Goal: Transaction & Acquisition: Obtain resource

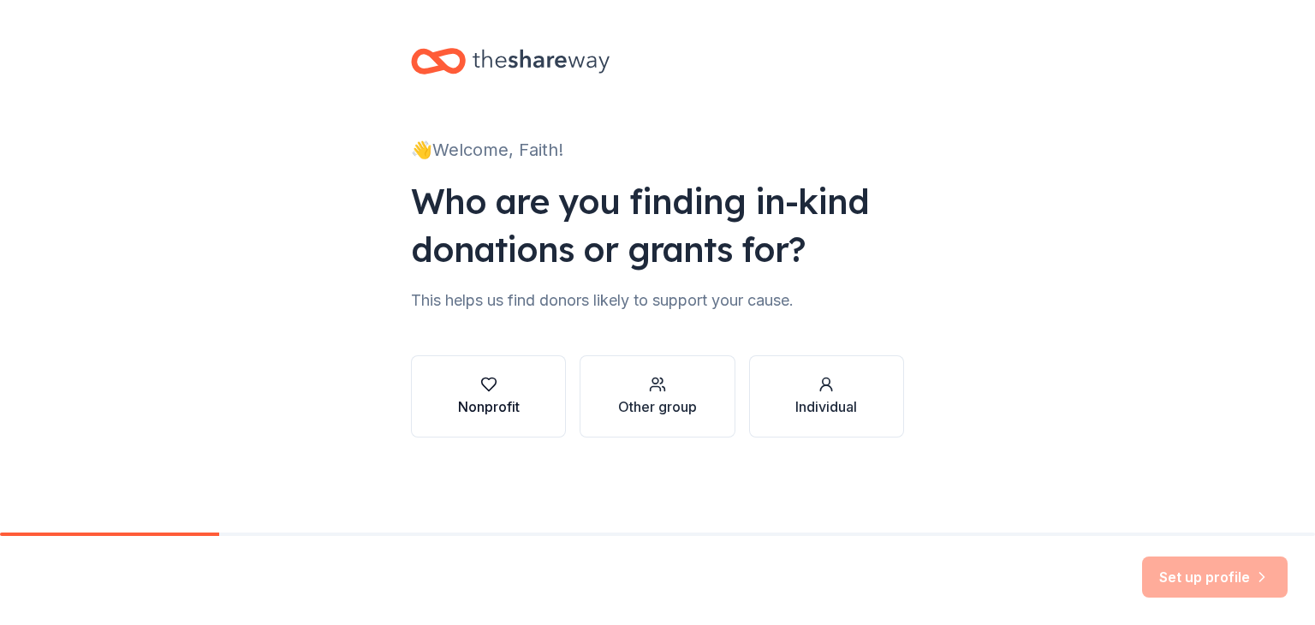
click at [500, 390] on div "button" at bounding box center [489, 384] width 62 height 17
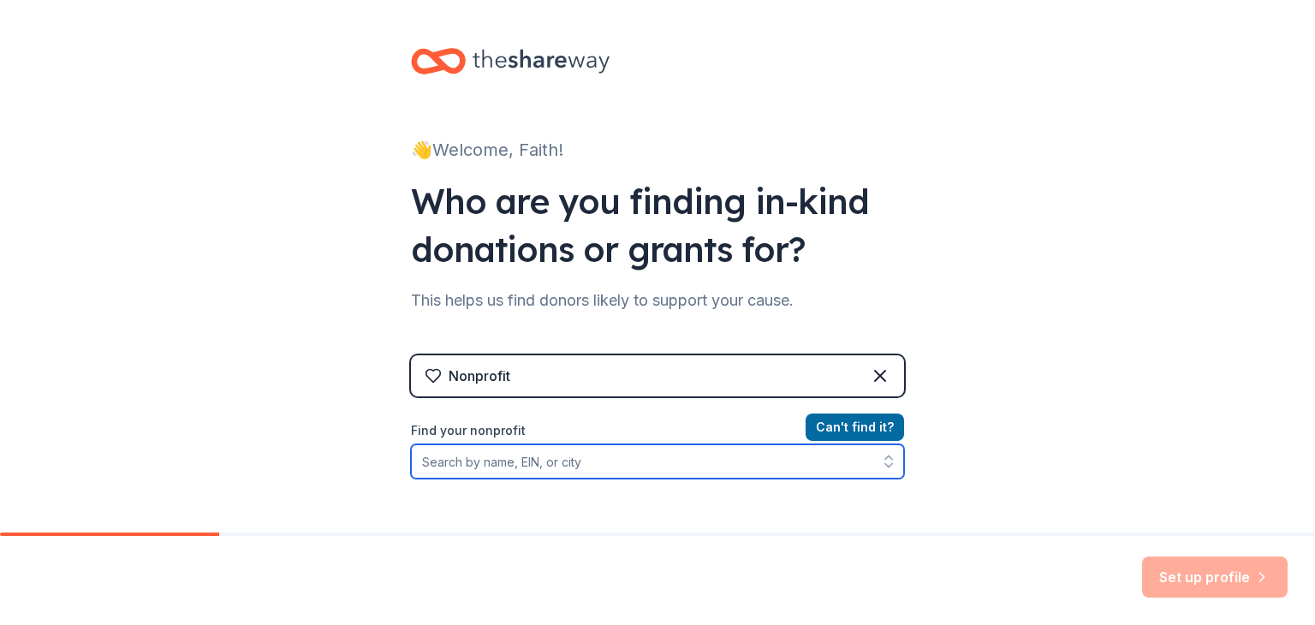
click at [543, 468] on input "Find your nonprofit" at bounding box center [657, 461] width 493 height 34
click at [725, 444] on input "Find your nonprofit" at bounding box center [657, 461] width 493 height 34
click at [729, 456] on input "Find your nonprofit" at bounding box center [657, 461] width 493 height 34
click at [730, 456] on input "Find your nonprofit" at bounding box center [657, 461] width 493 height 34
paste input "[US_EMPLOYER_IDENTIFICATION_NUMBER]"
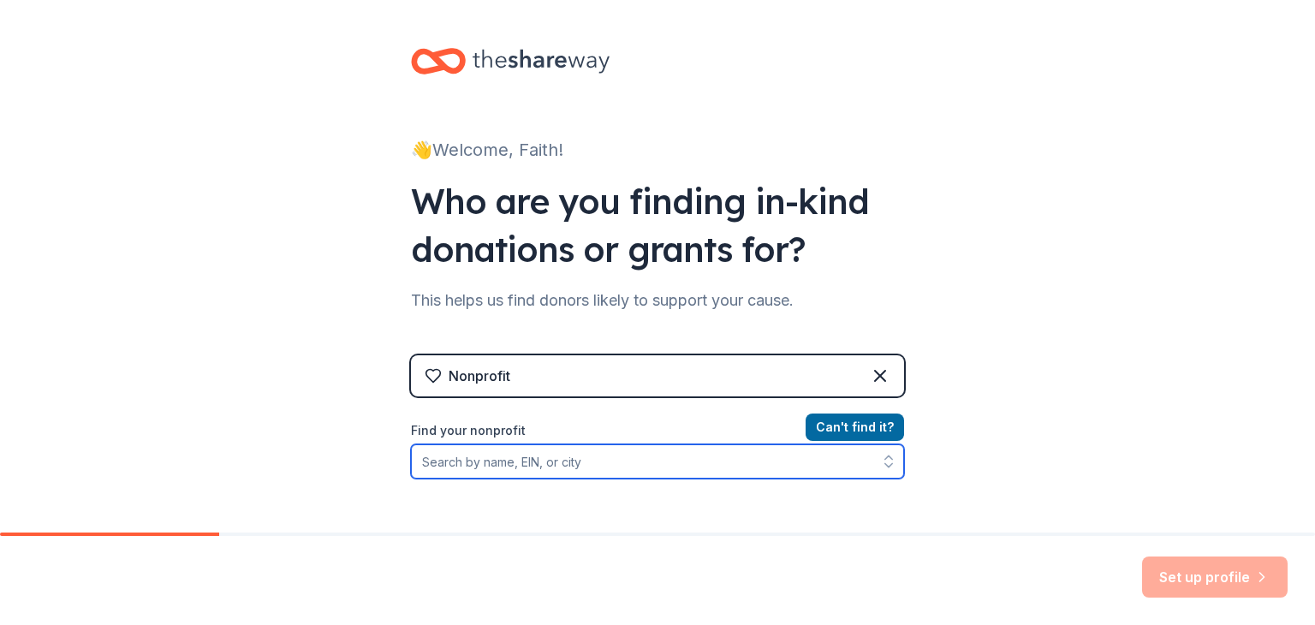
type input "[US_EMPLOYER_IDENTIFICATION_NUMBER]"
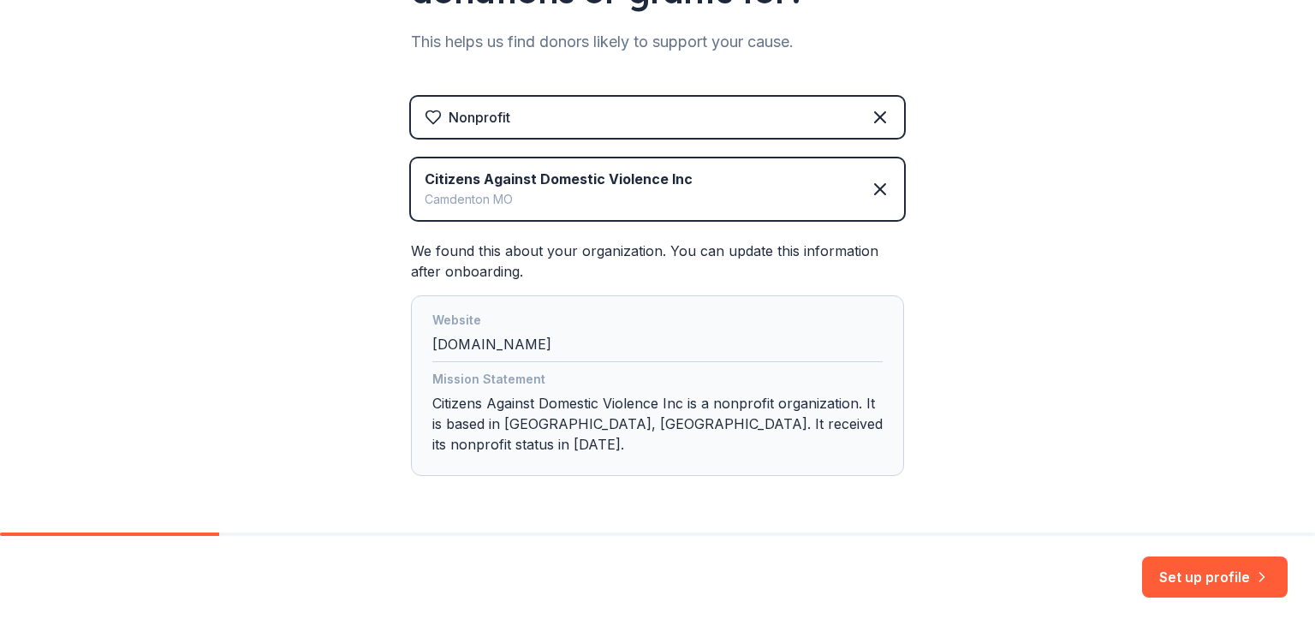
scroll to position [285, 0]
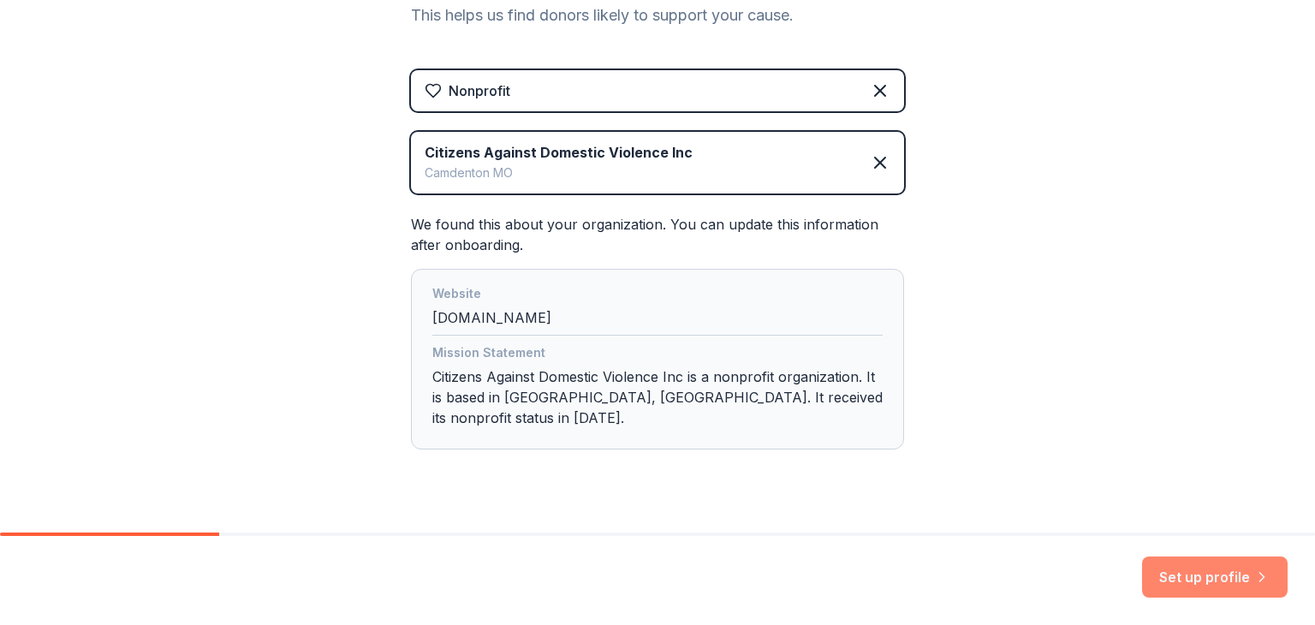
click at [1240, 570] on button "Set up profile" at bounding box center [1215, 577] width 146 height 41
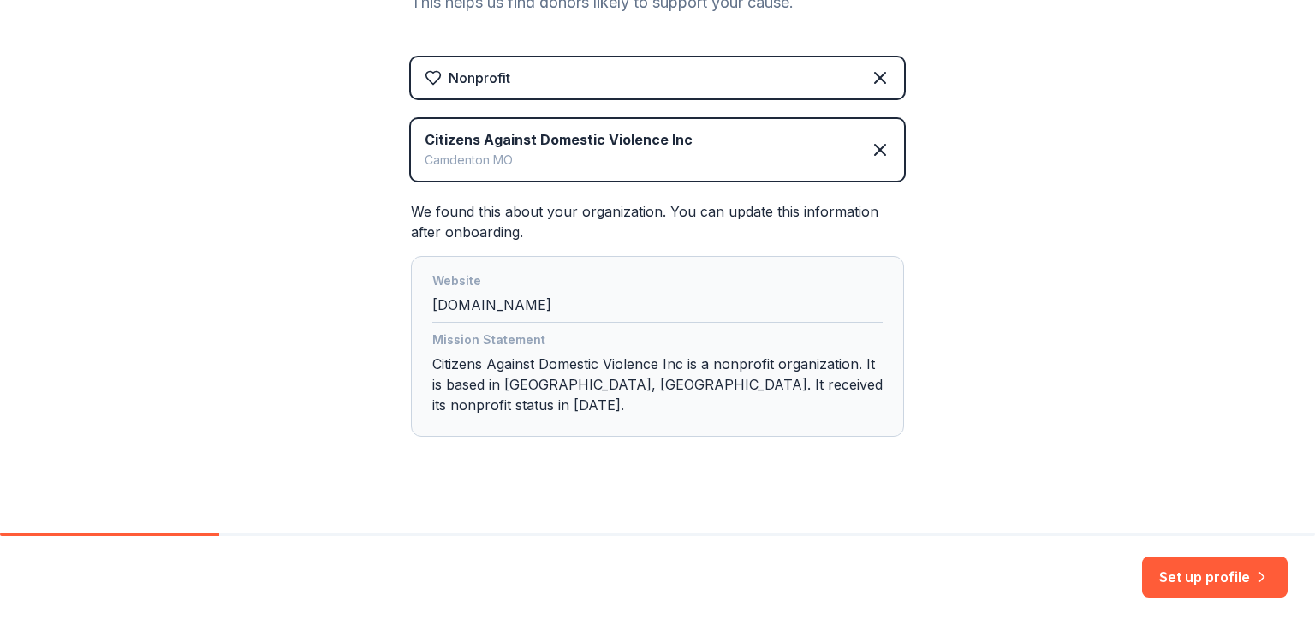
click at [795, 335] on div "Mission Statement" at bounding box center [657, 342] width 450 height 24
click at [875, 155] on icon at bounding box center [880, 150] width 21 height 21
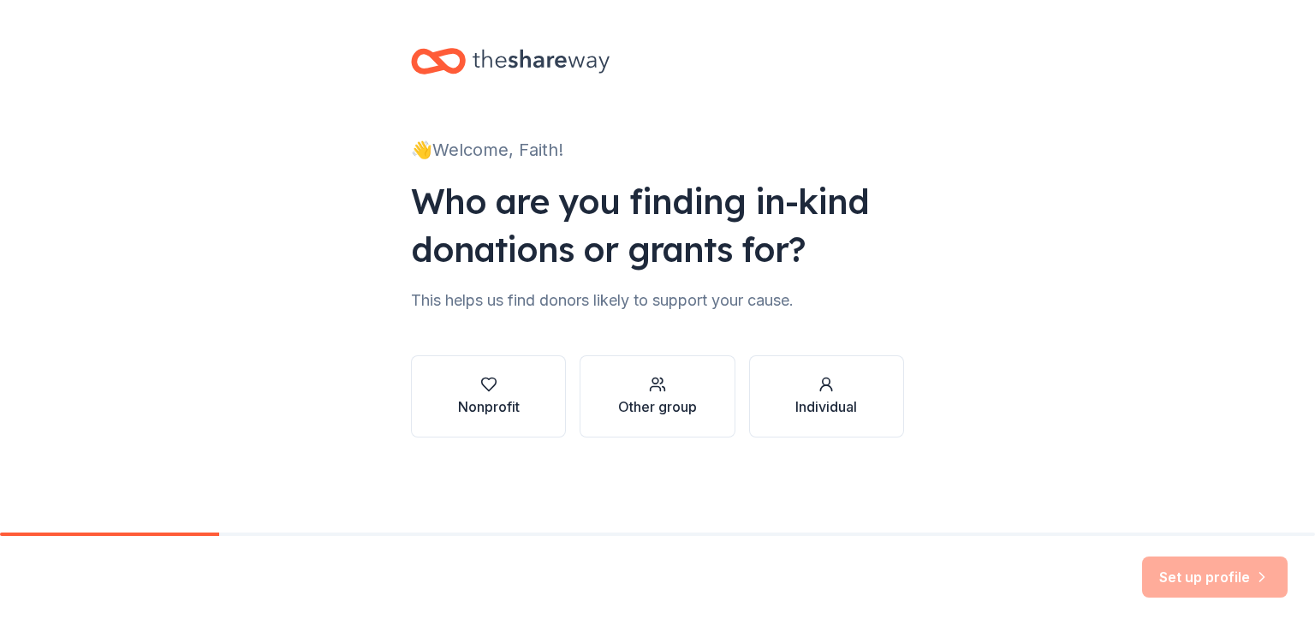
scroll to position [0, 0]
click at [452, 388] on button "Nonprofit" at bounding box center [488, 396] width 155 height 82
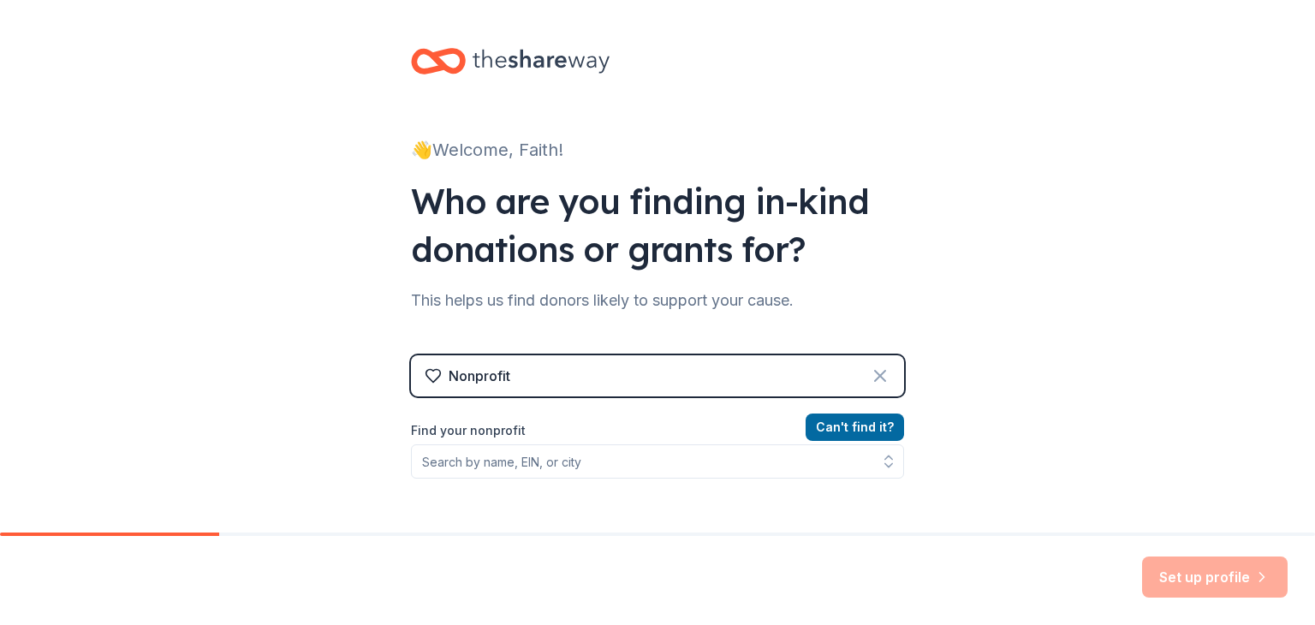
click at [875, 375] on icon at bounding box center [880, 376] width 21 height 21
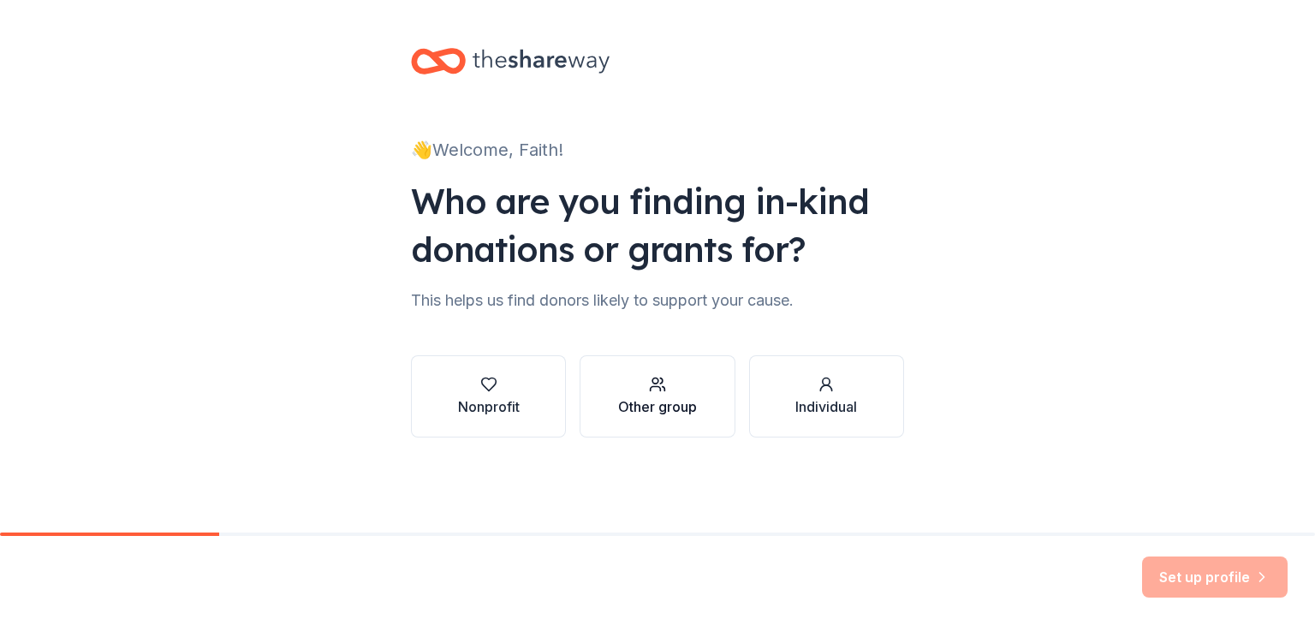
click at [685, 401] on div "Other group" at bounding box center [657, 406] width 79 height 21
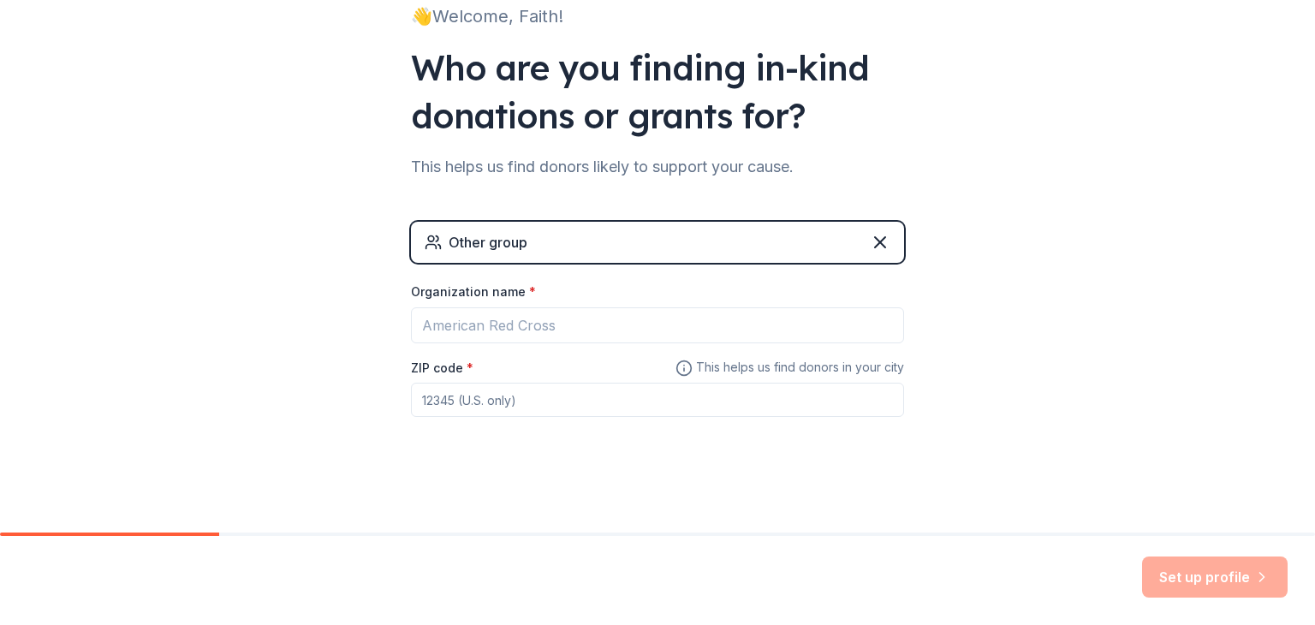
scroll to position [134, 0]
click at [874, 243] on icon at bounding box center [880, 241] width 21 height 21
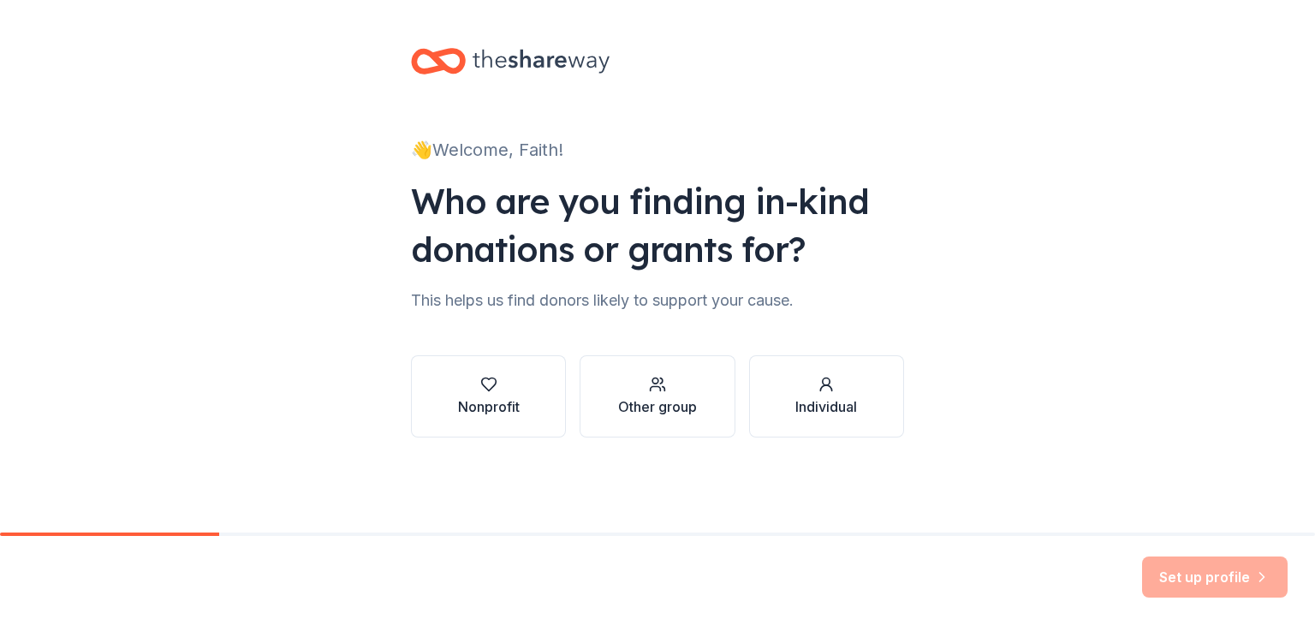
scroll to position [0, 0]
click at [682, 390] on div "button" at bounding box center [657, 384] width 79 height 17
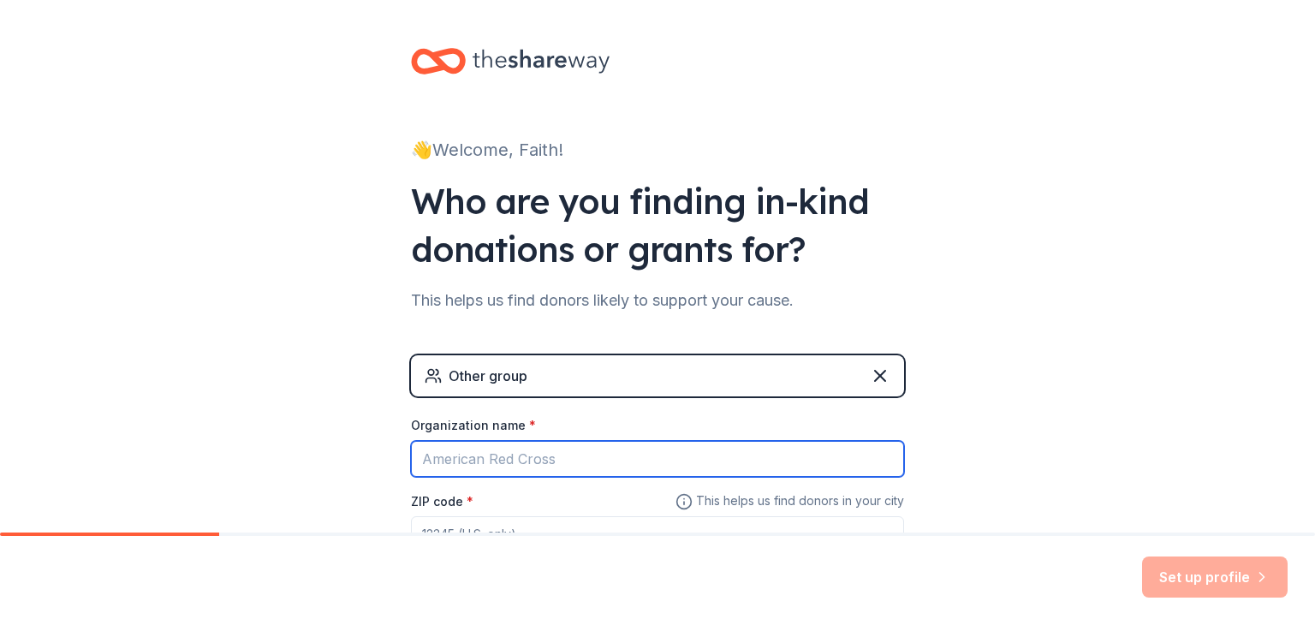
drag, startPoint x: 552, startPoint y: 447, endPoint x: 588, endPoint y: 442, distance: 36.3
click at [552, 447] on input "Organization name *" at bounding box center [657, 459] width 493 height 36
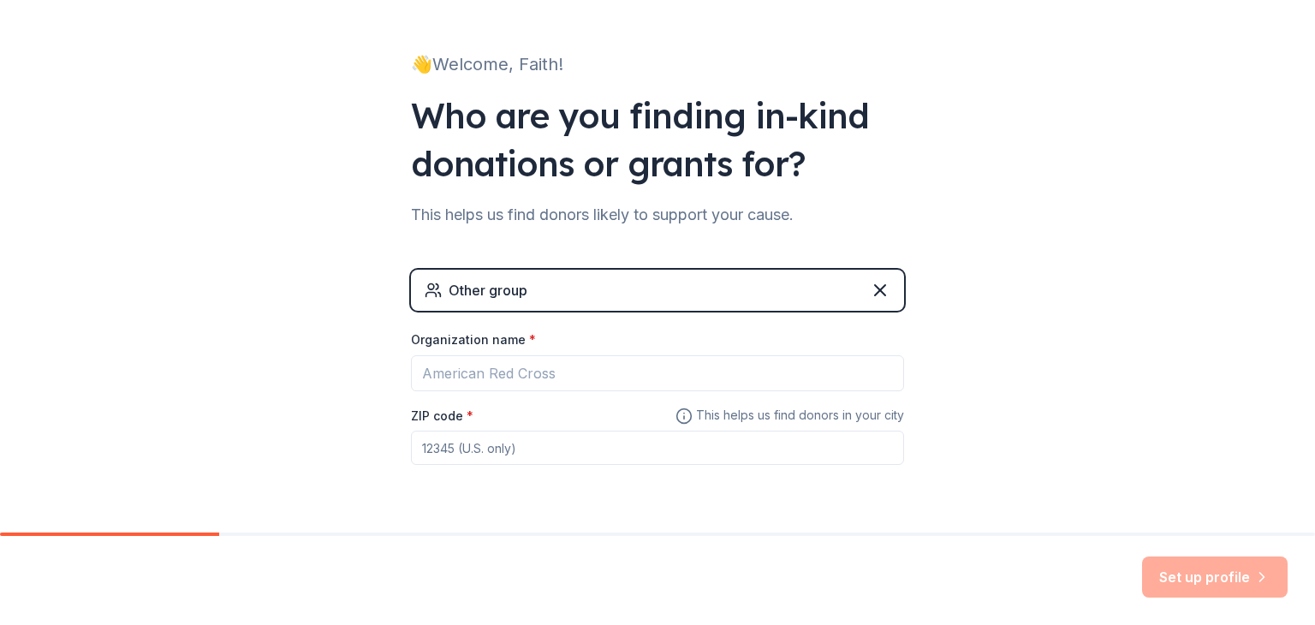
click at [1100, 368] on div "👋 Welcome, Faith! Who are you finding in-kind donations or grants for? This hel…" at bounding box center [657, 247] width 1315 height 667
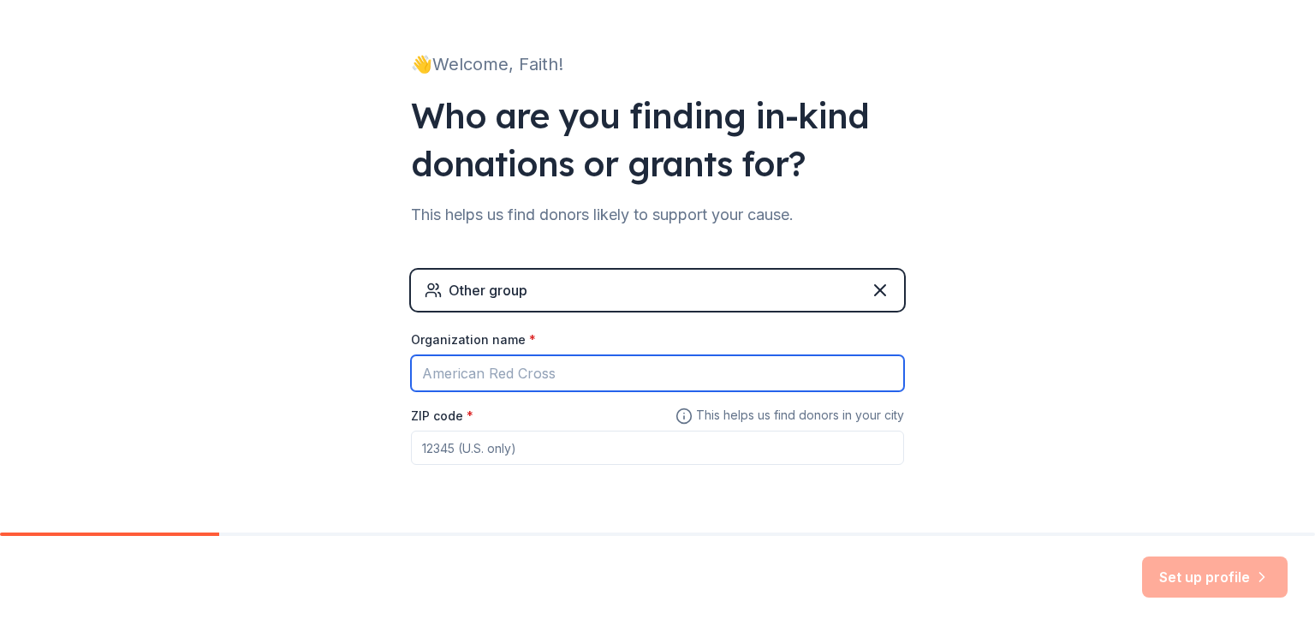
click at [624, 373] on input "Organization name *" at bounding box center [657, 373] width 493 height 36
type input "Monarch Consulting Group"
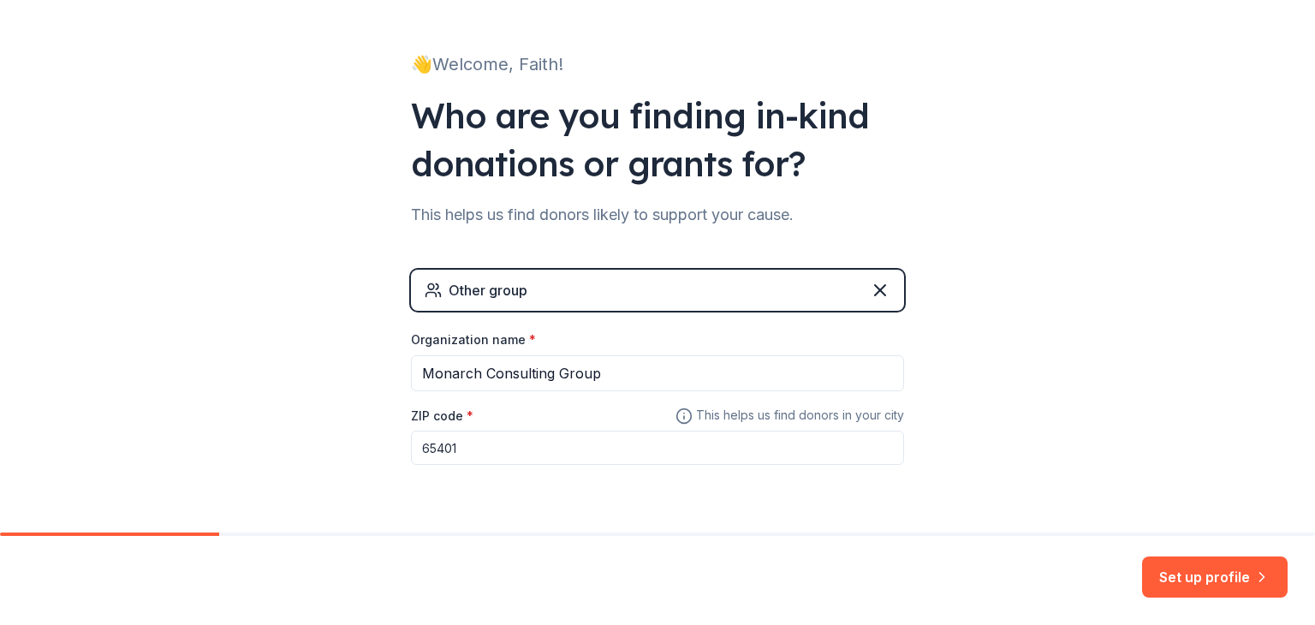
type input "65401"
click at [1250, 569] on button "Set up profile" at bounding box center [1215, 577] width 146 height 41
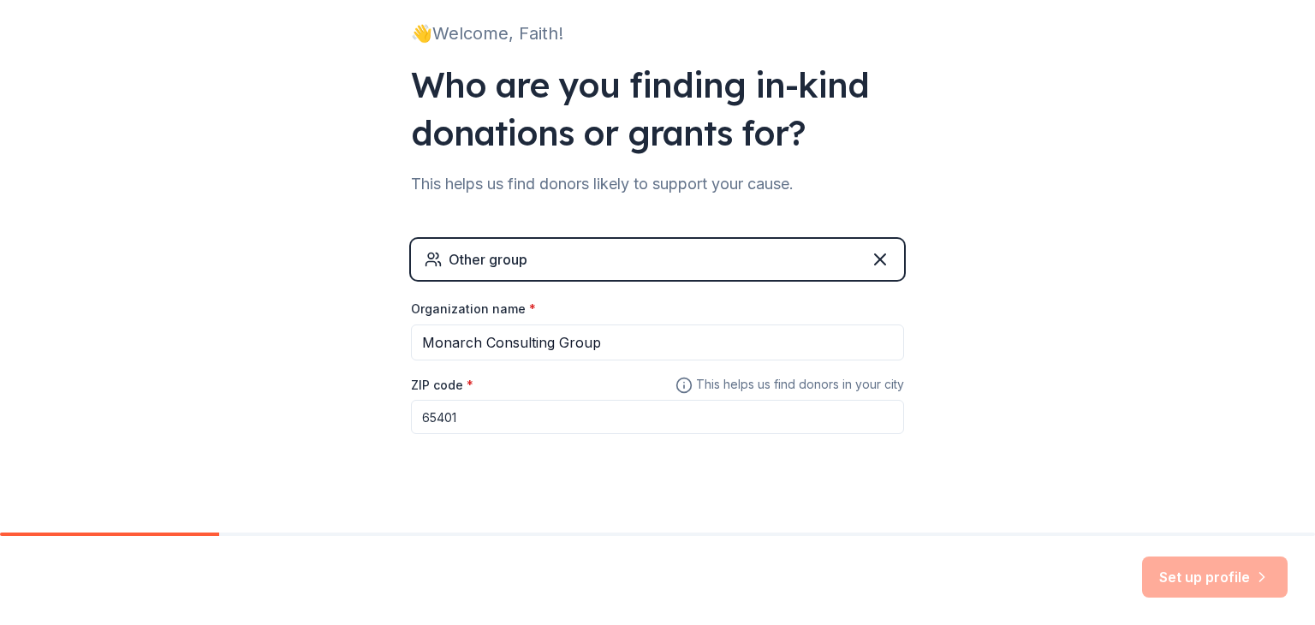
scroll to position [134, 0]
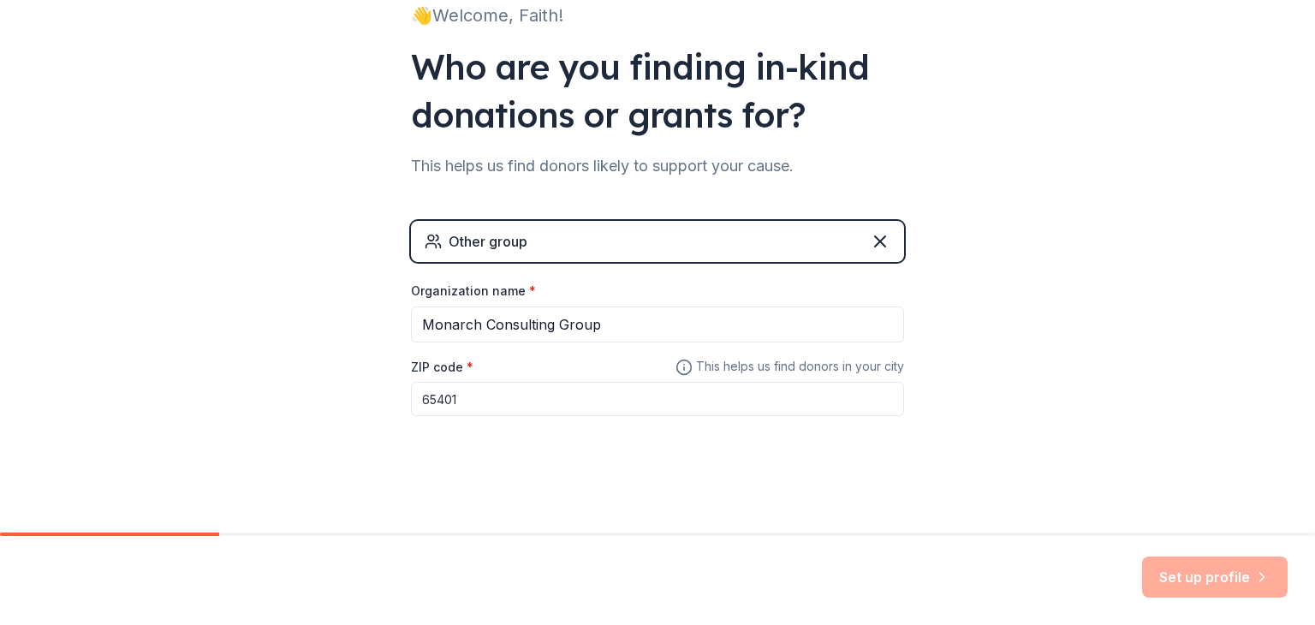
click at [843, 410] on input "65401" at bounding box center [657, 399] width 493 height 34
click at [594, 396] on input "65401" at bounding box center [657, 399] width 493 height 34
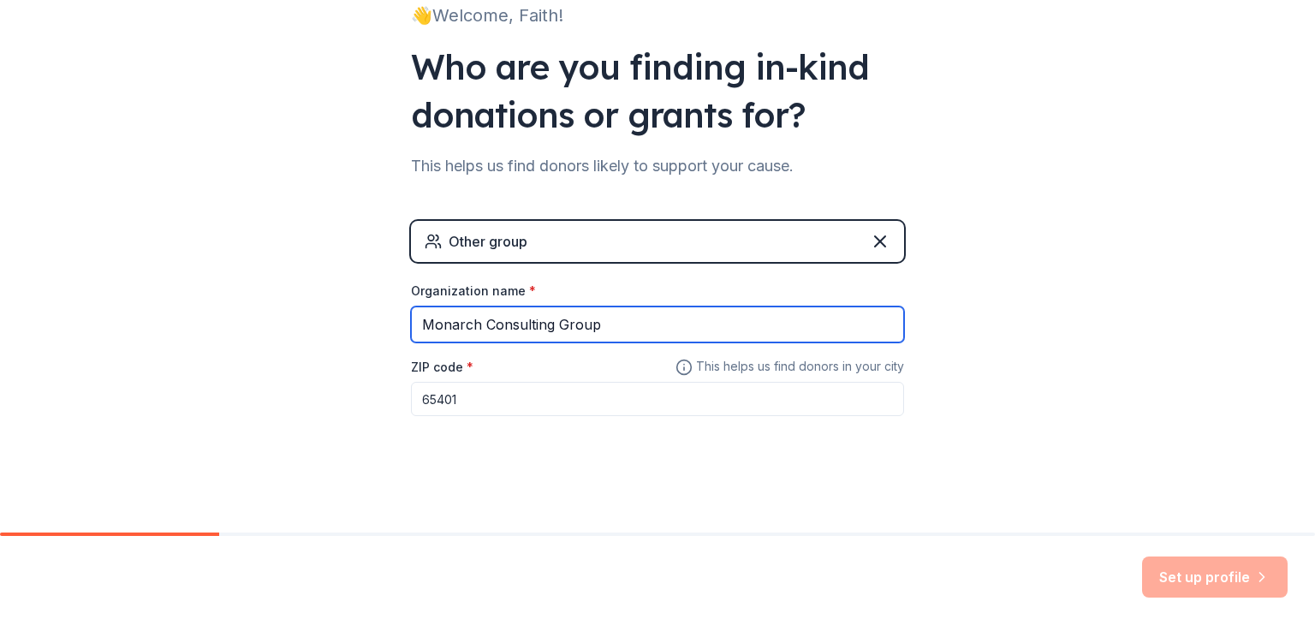
click at [642, 322] on input "Monarch Consulting Group" at bounding box center [657, 325] width 493 height 36
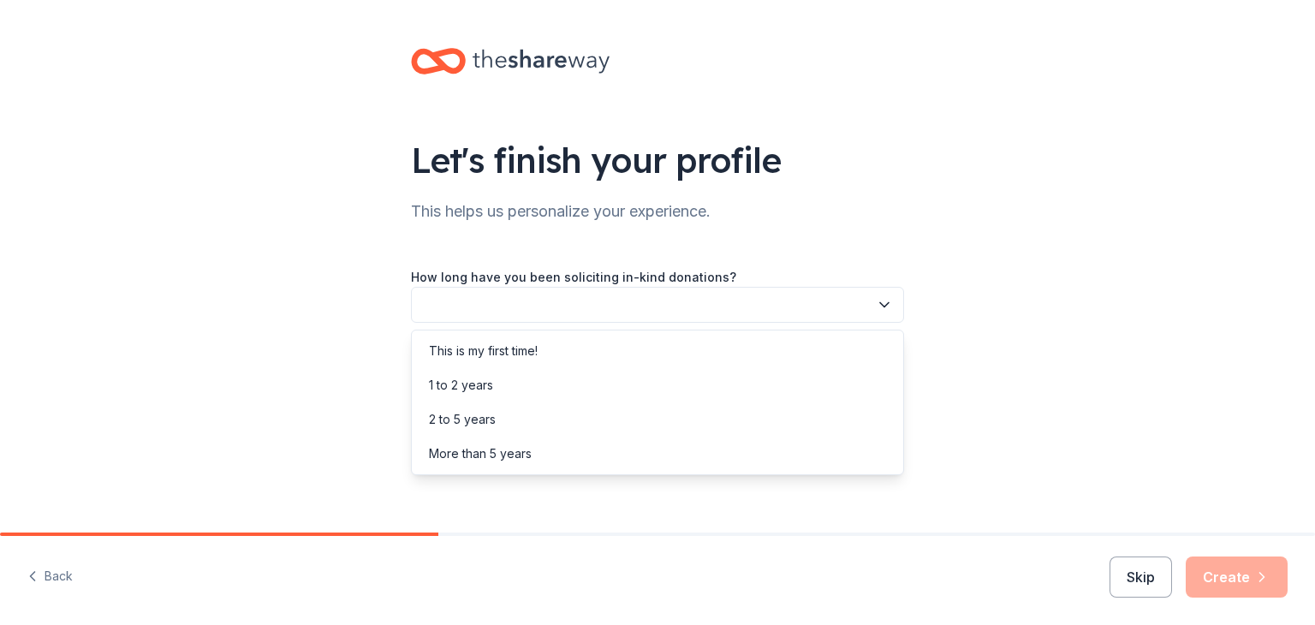
click at [644, 304] on button "button" at bounding box center [657, 305] width 493 height 36
click at [563, 382] on div "1 to 2 years" at bounding box center [657, 385] width 485 height 34
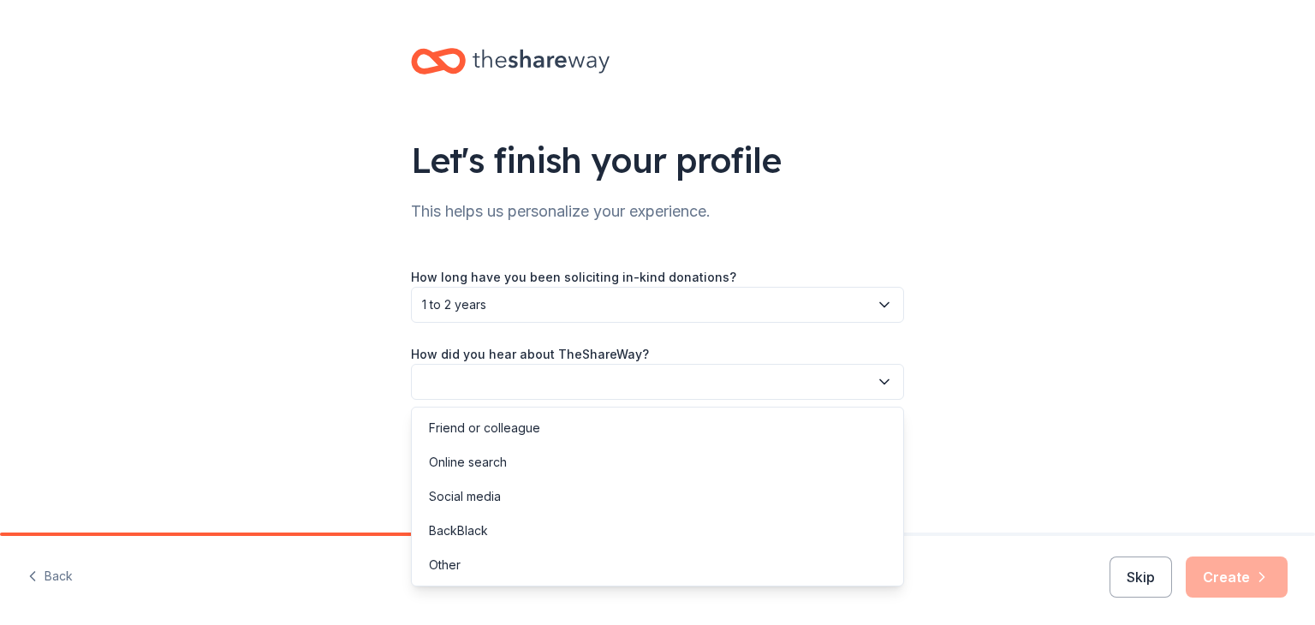
click at [563, 382] on button "button" at bounding box center [657, 382] width 493 height 36
click at [475, 466] on div "Online search" at bounding box center [468, 462] width 78 height 21
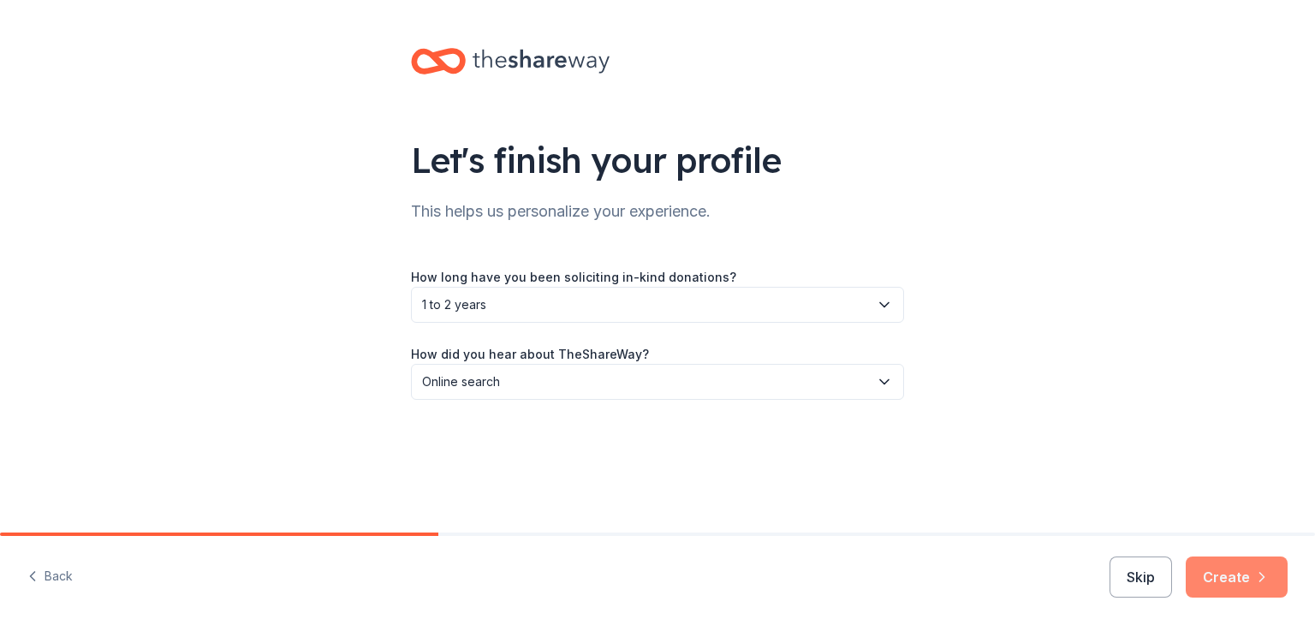
click at [1233, 576] on button "Create" at bounding box center [1237, 577] width 102 height 41
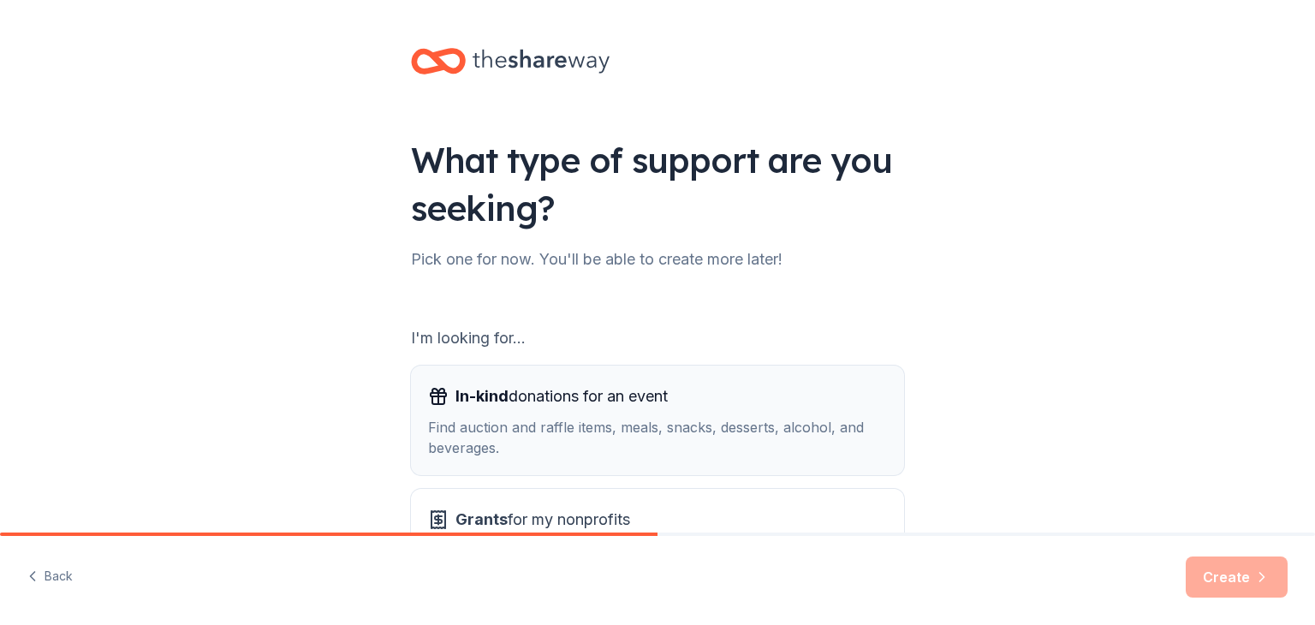
scroll to position [86, 0]
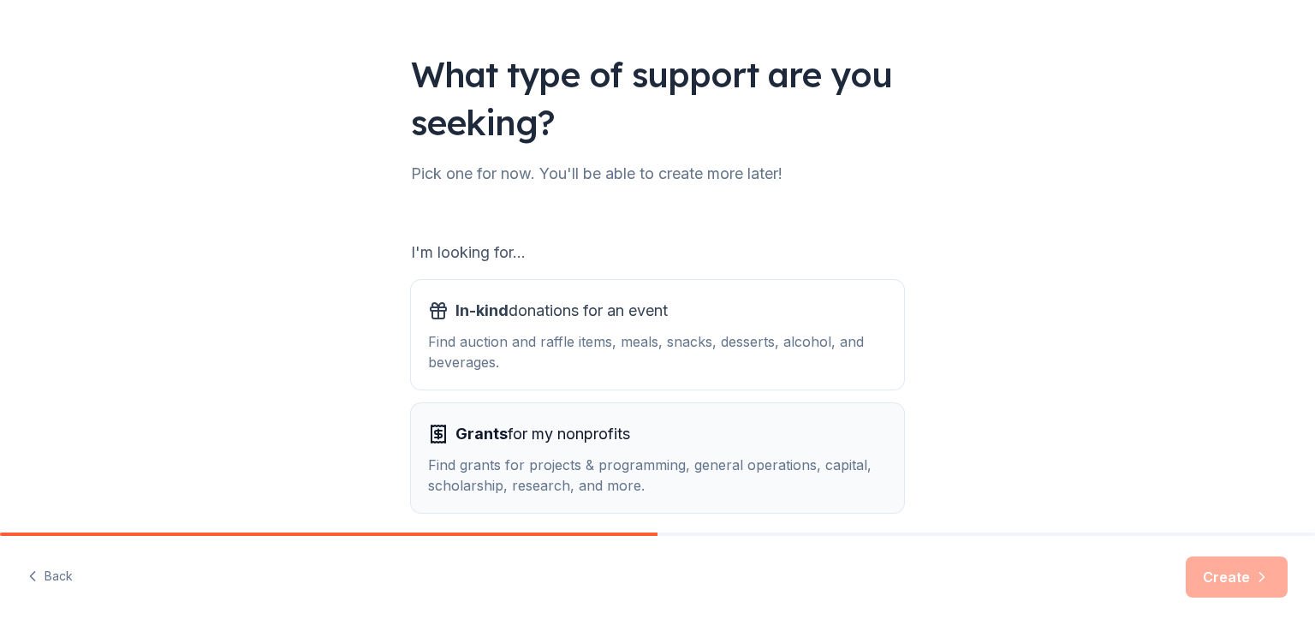
click at [573, 465] on div "Find grants for projects & programming, general operations, capital, scholarshi…" at bounding box center [657, 475] width 459 height 41
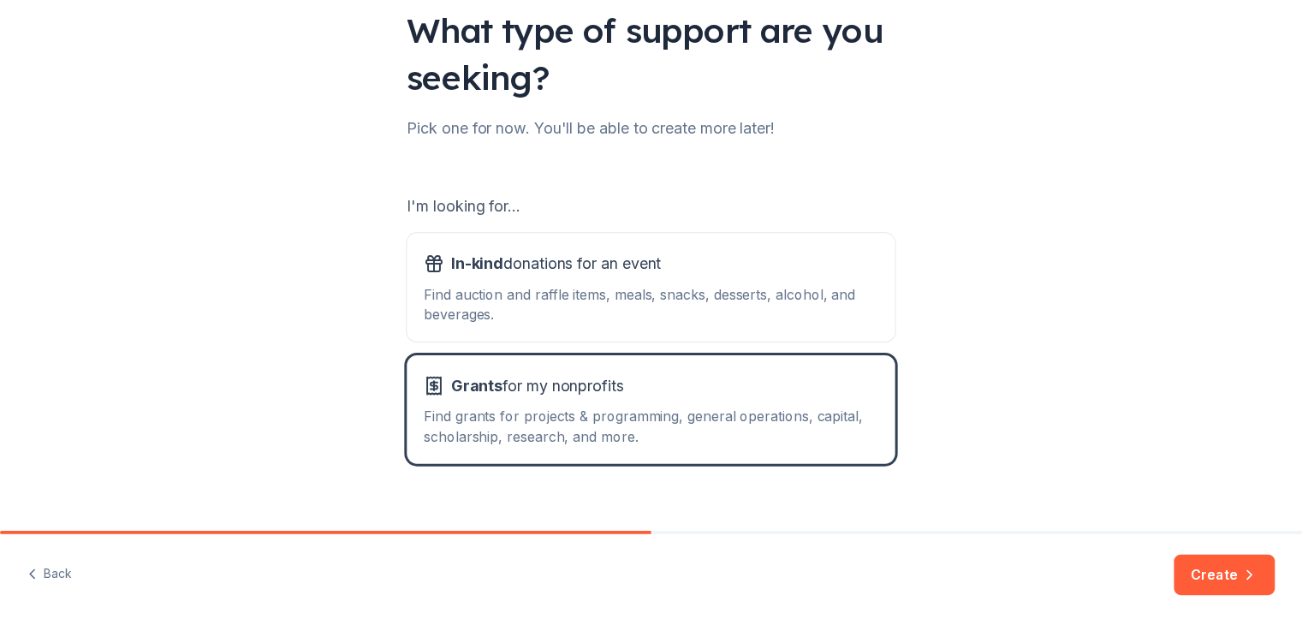
scroll to position [158, 0]
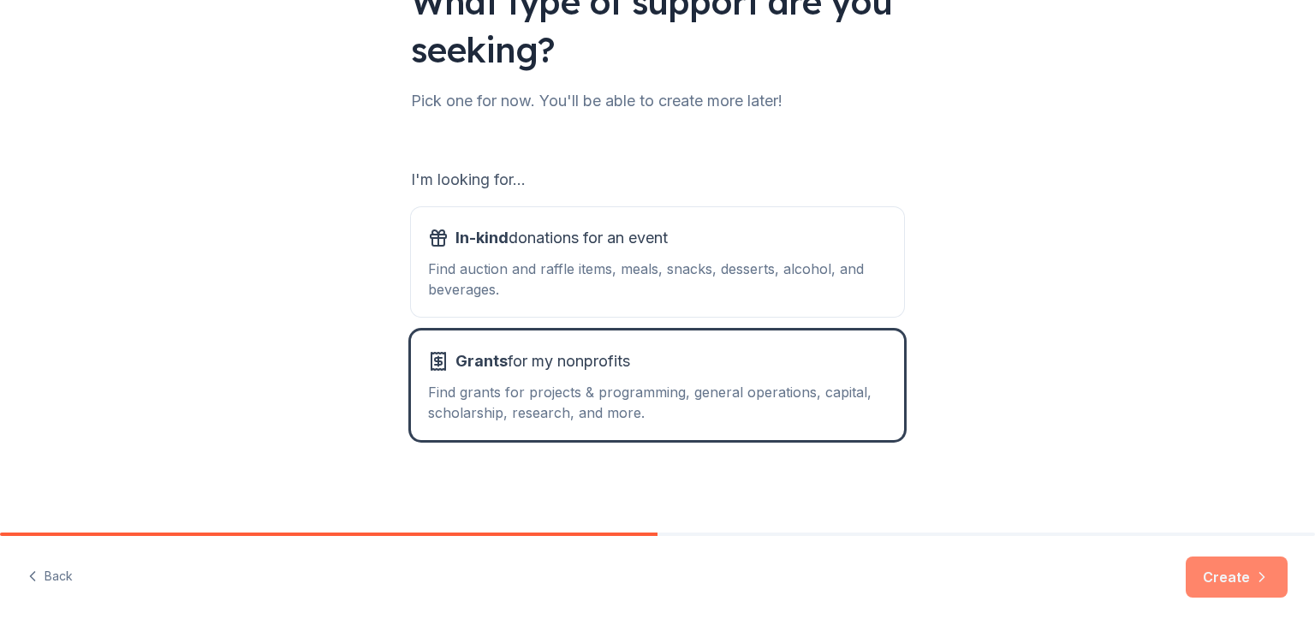
click at [1243, 580] on button "Create" at bounding box center [1237, 577] width 102 height 41
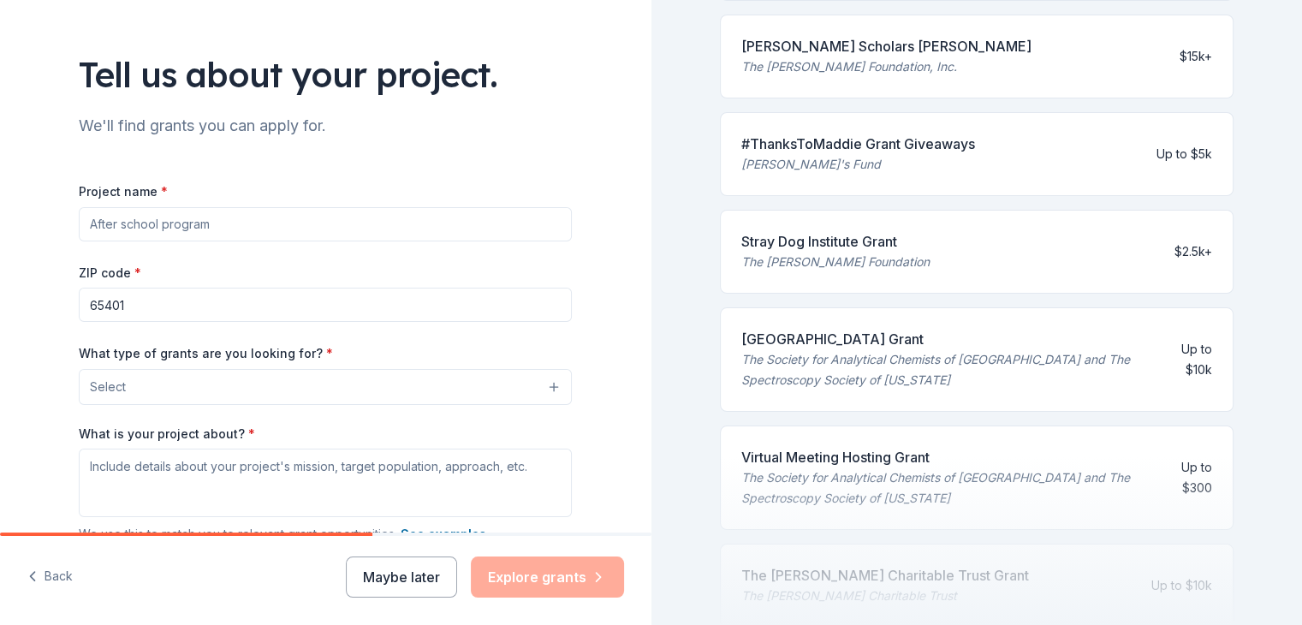
scroll to position [610, 0]
click at [293, 237] on input "Project name *" at bounding box center [325, 224] width 493 height 34
click at [319, 223] on input "Project name *" at bounding box center [325, 224] width 493 height 34
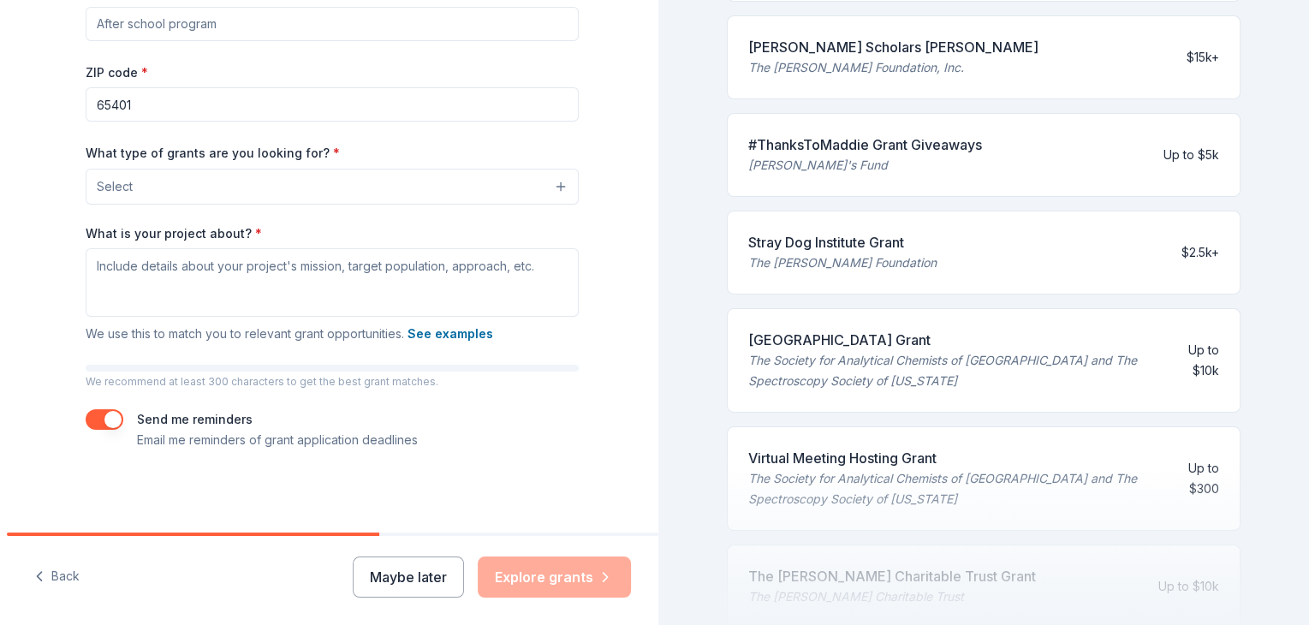
scroll to position [201, 0]
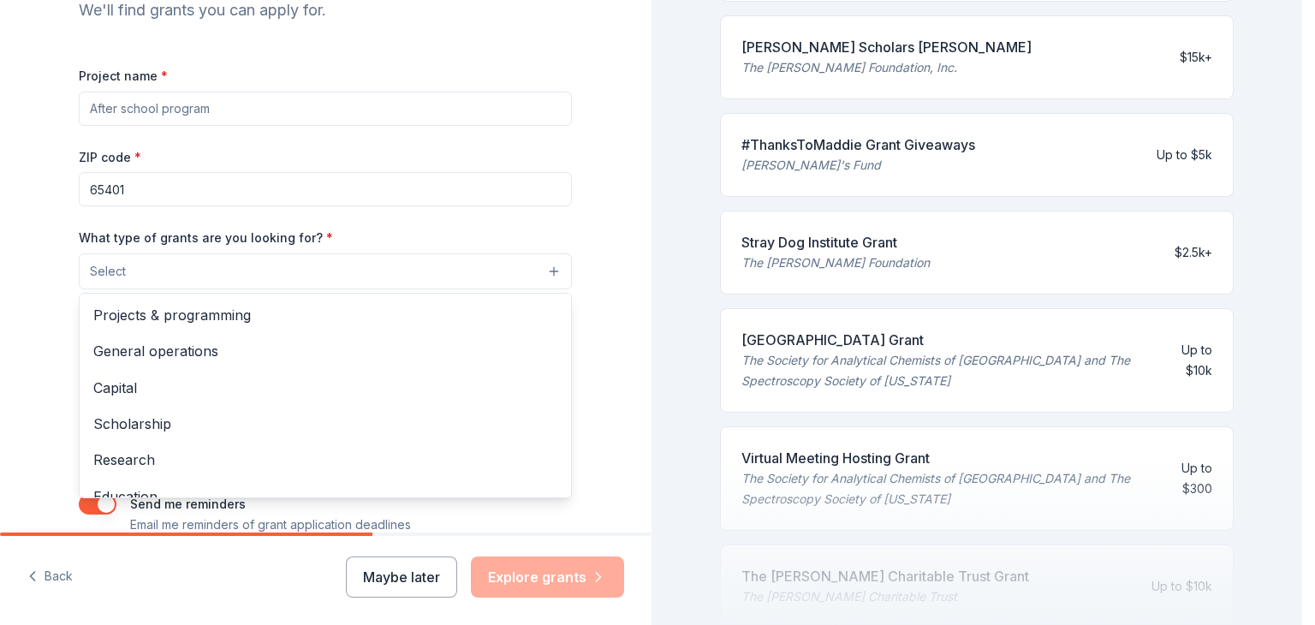
click at [363, 254] on button "Select" at bounding box center [325, 271] width 493 height 36
click at [287, 110] on div "Project name * ZIP code * 65401 What type of grants are you looking for? * Sele…" at bounding box center [325, 300] width 493 height 470
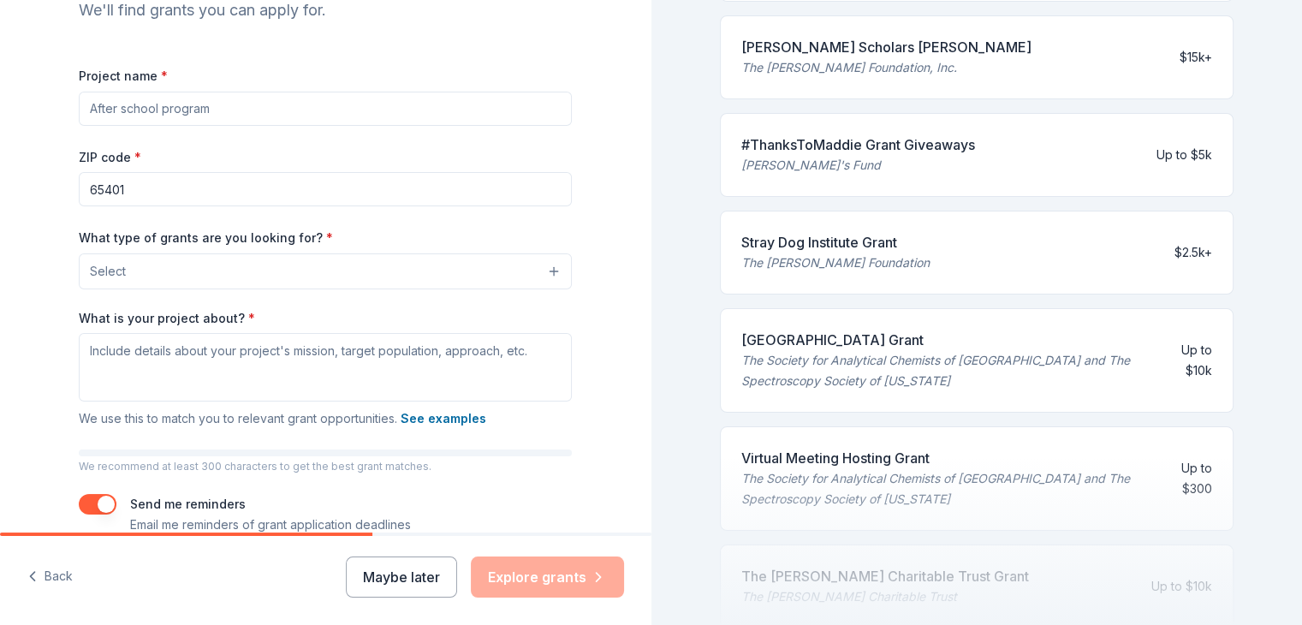
click at [350, 97] on input "Project name *" at bounding box center [325, 109] width 493 height 34
click at [361, 110] on input "Project name *" at bounding box center [325, 109] width 493 height 34
type input "General"
click at [317, 289] on div "Project name * General ZIP code * 65401 What type of grants are you looking for…" at bounding box center [325, 300] width 493 height 470
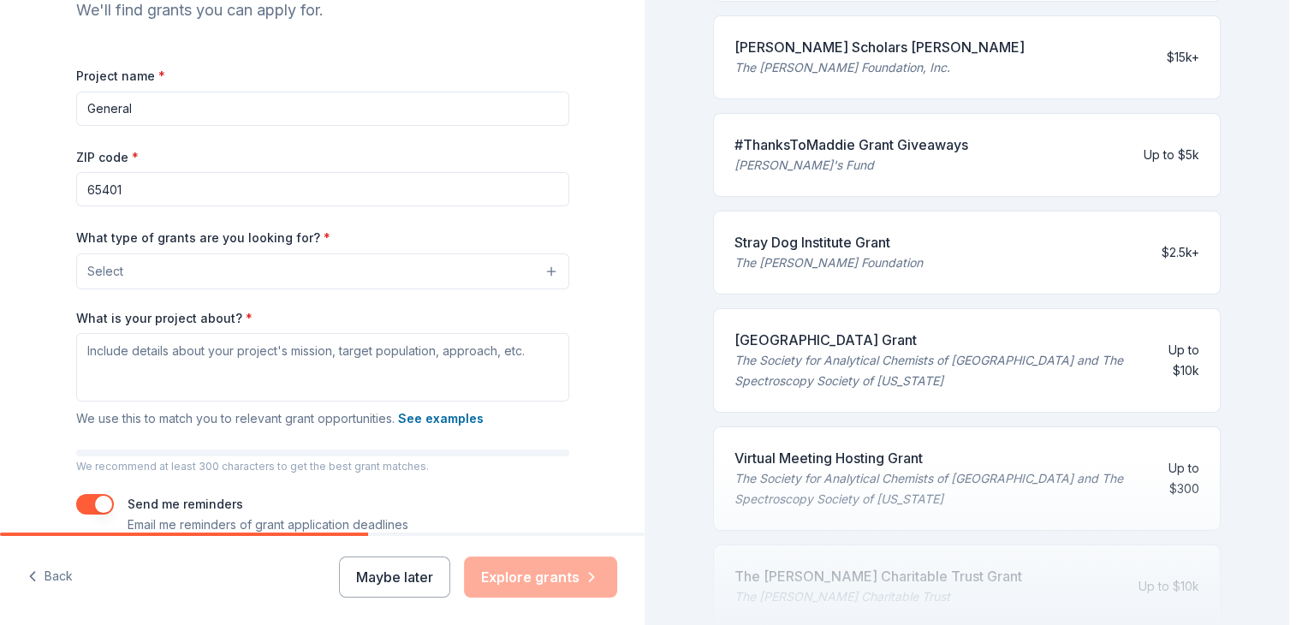
click at [286, 271] on button "Select" at bounding box center [322, 271] width 493 height 36
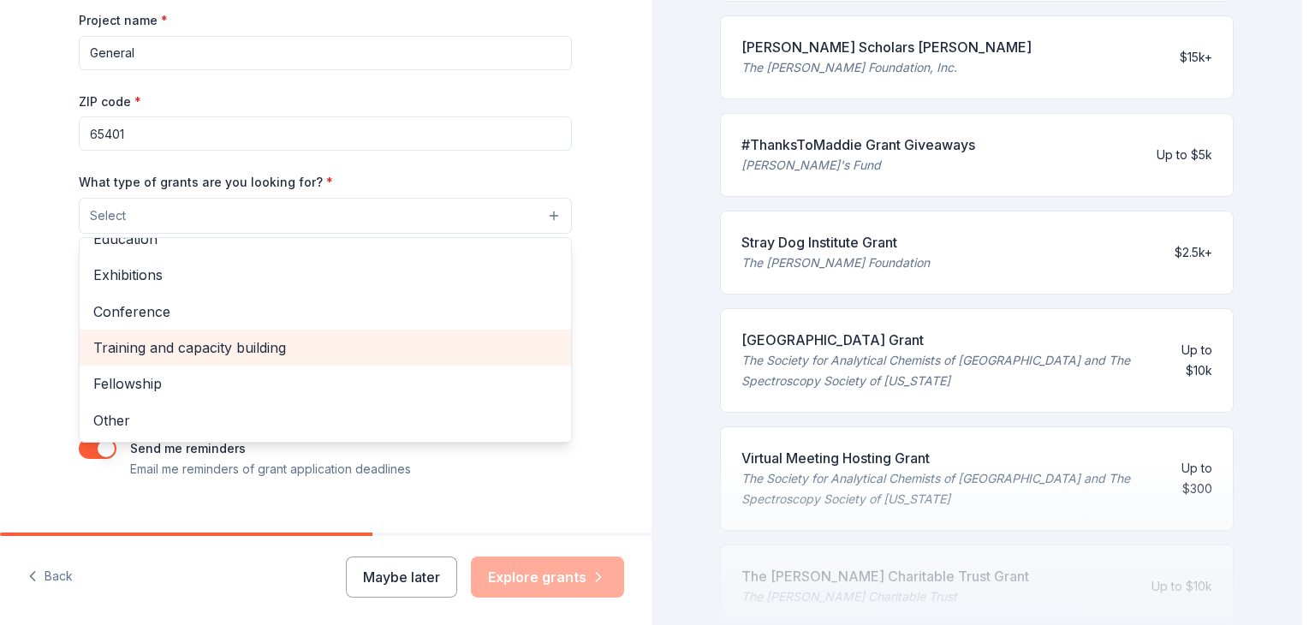
scroll to position [287, 0]
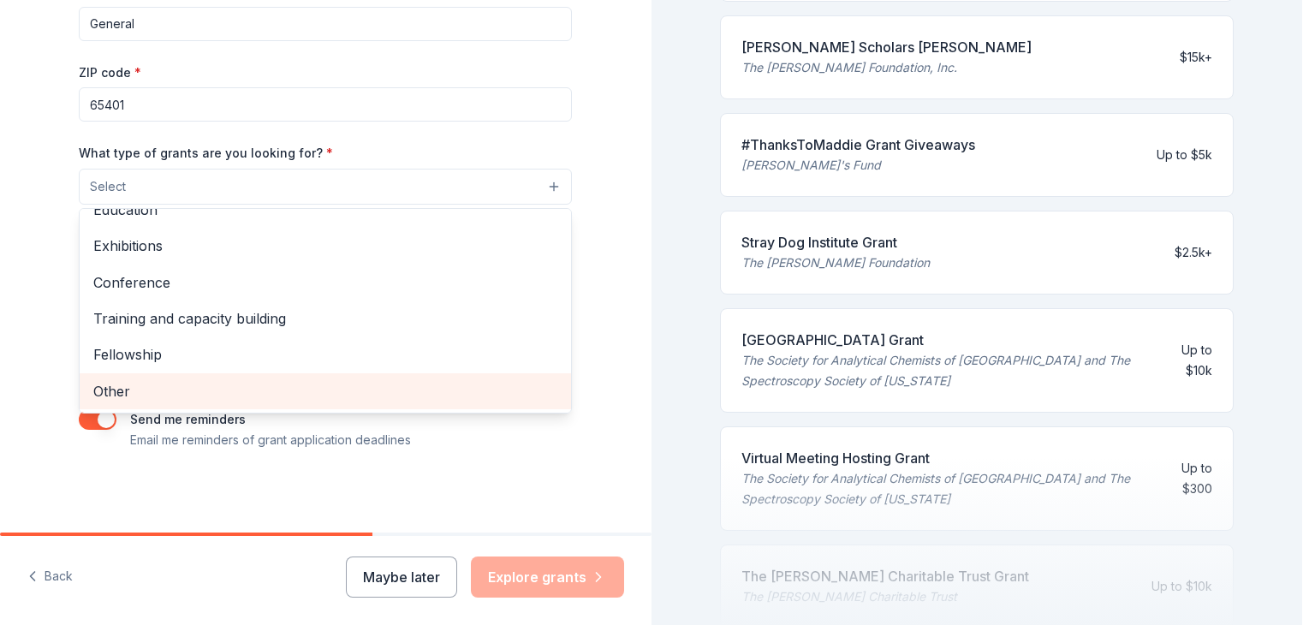
click at [284, 404] on div "Other" at bounding box center [325, 391] width 491 height 36
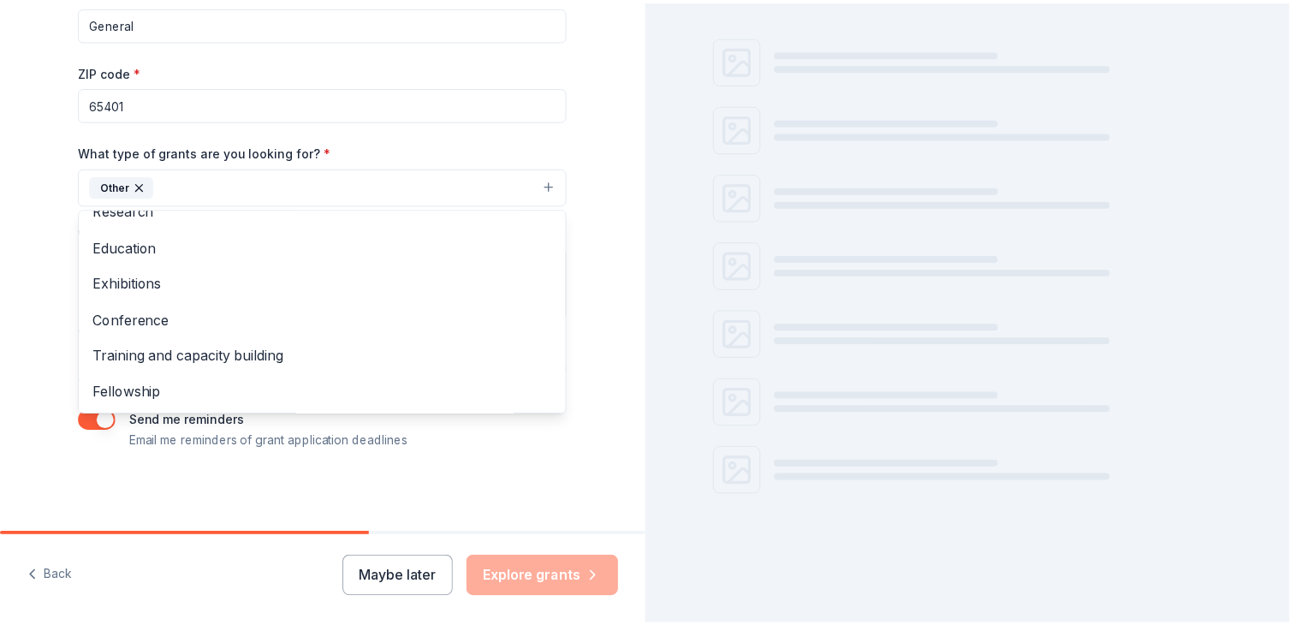
scroll to position [128, 0]
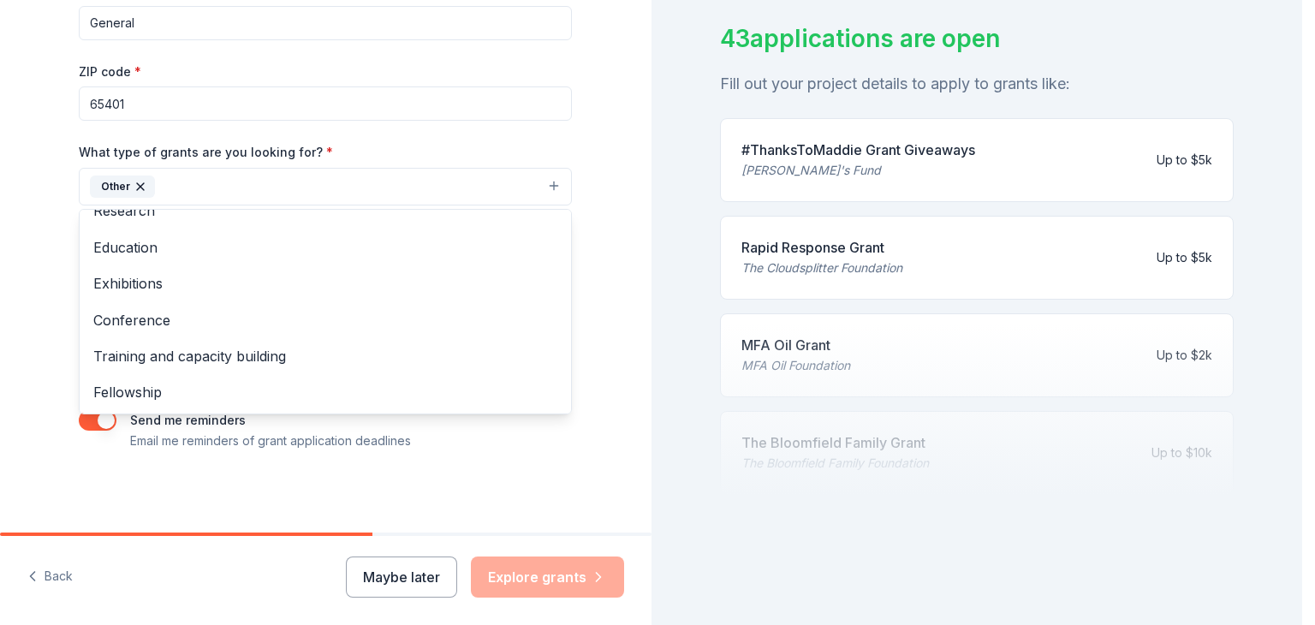
click at [17, 402] on div "Tell us about your project. We'll find grants you can apply for. Project name *…" at bounding box center [326, 123] width 652 height 820
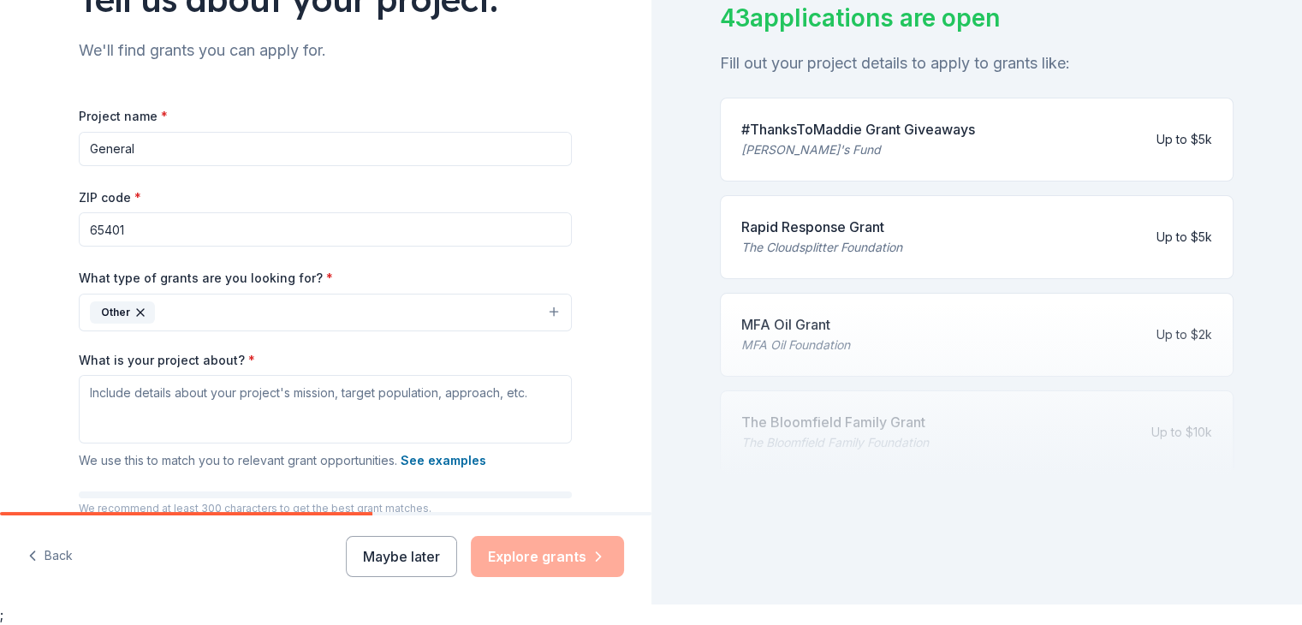
scroll to position [287, 0]
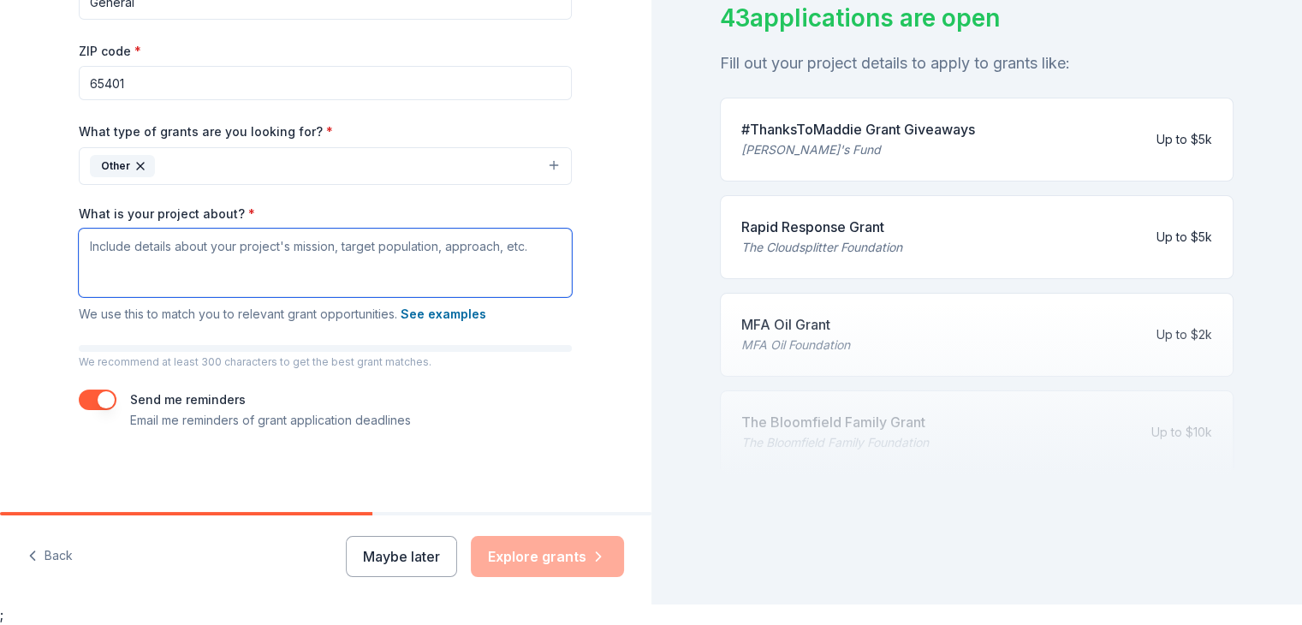
click at [402, 260] on textarea "What is your project about? *" at bounding box center [325, 263] width 493 height 69
click at [425, 253] on textarea "What is your project about? *" at bounding box center [325, 263] width 493 height 69
click at [158, 251] on textarea "What is your project about? *" at bounding box center [325, 263] width 493 height 69
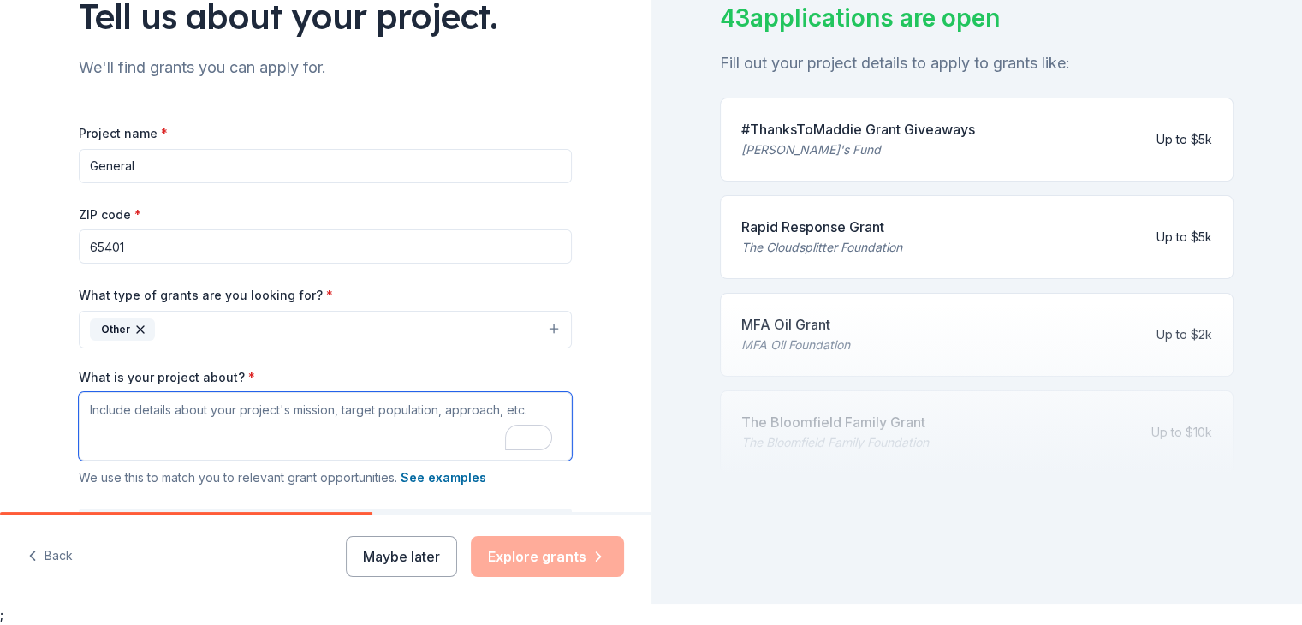
scroll to position [0, 0]
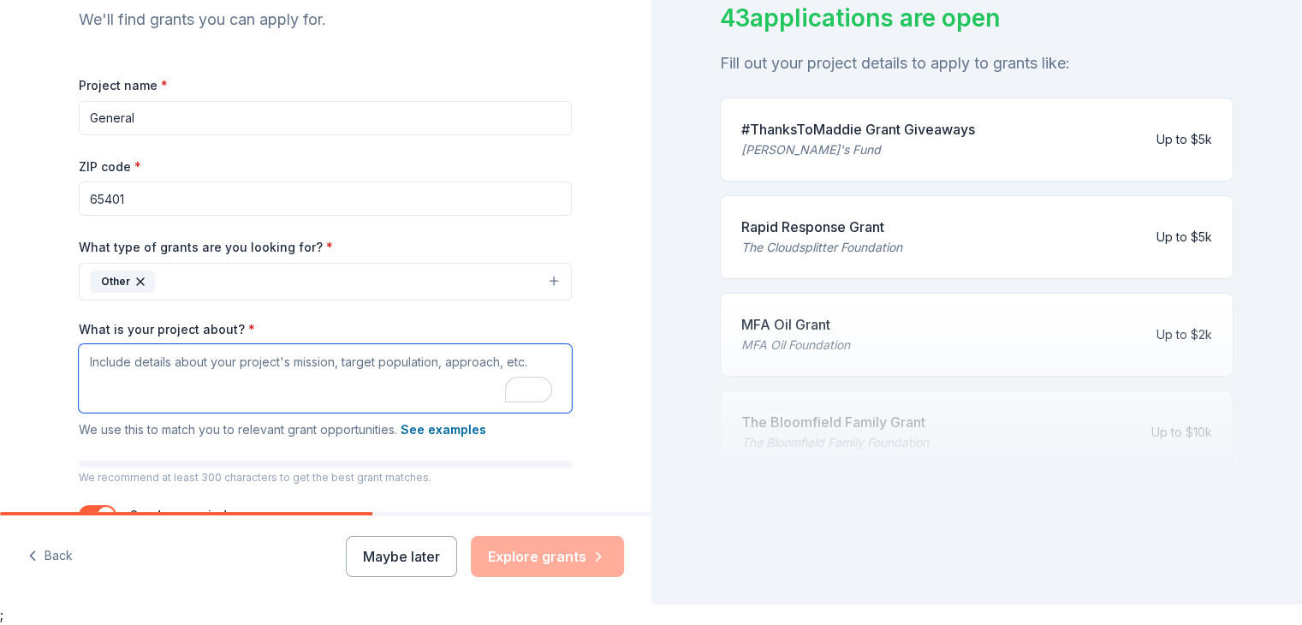
click at [138, 368] on textarea "What is your project about? *" at bounding box center [325, 378] width 493 height 69
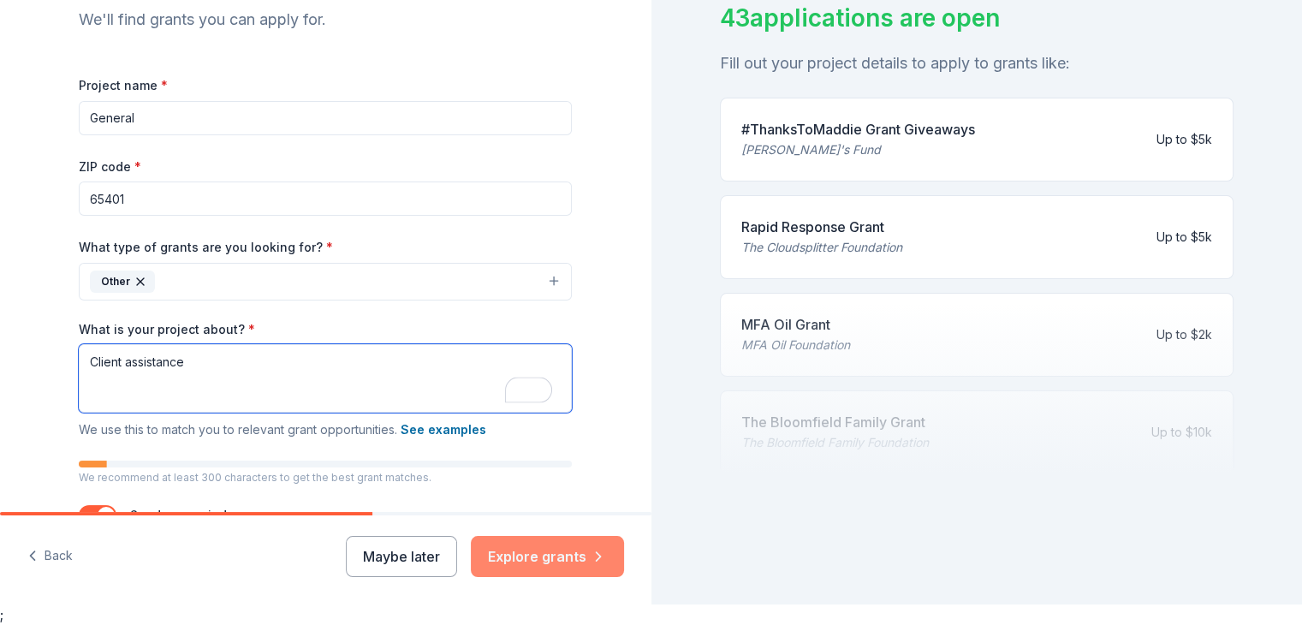
type textarea "Client assistance"
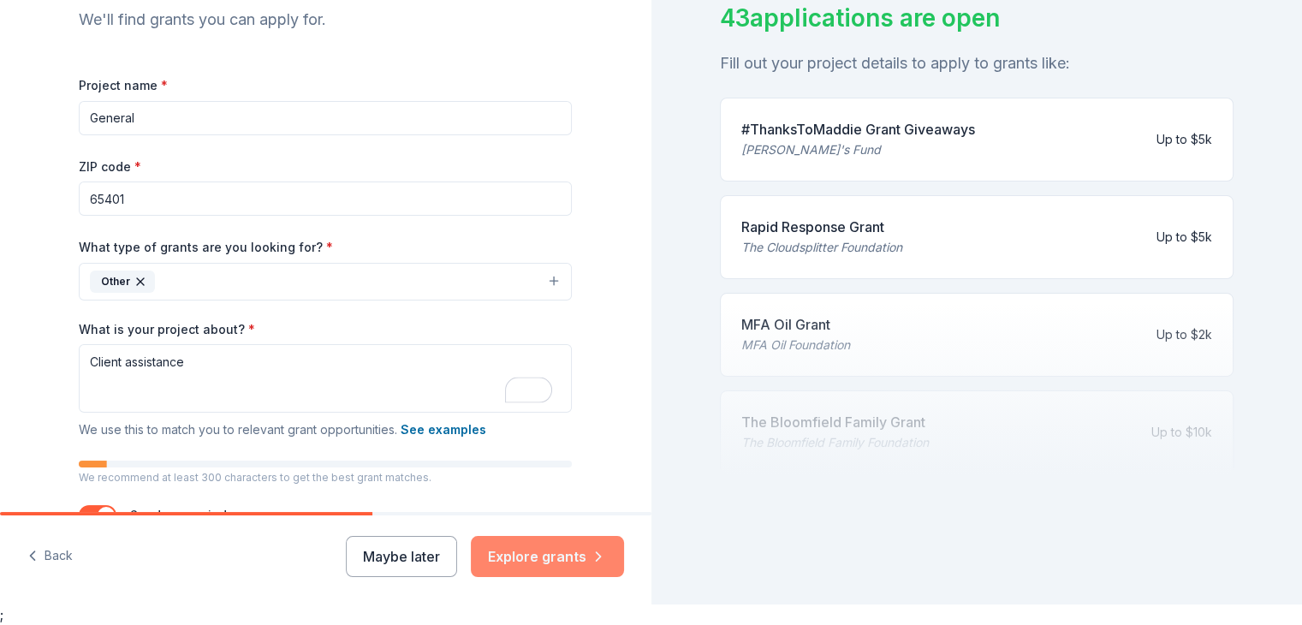
click at [505, 548] on button "Explore grants" at bounding box center [547, 556] width 153 height 41
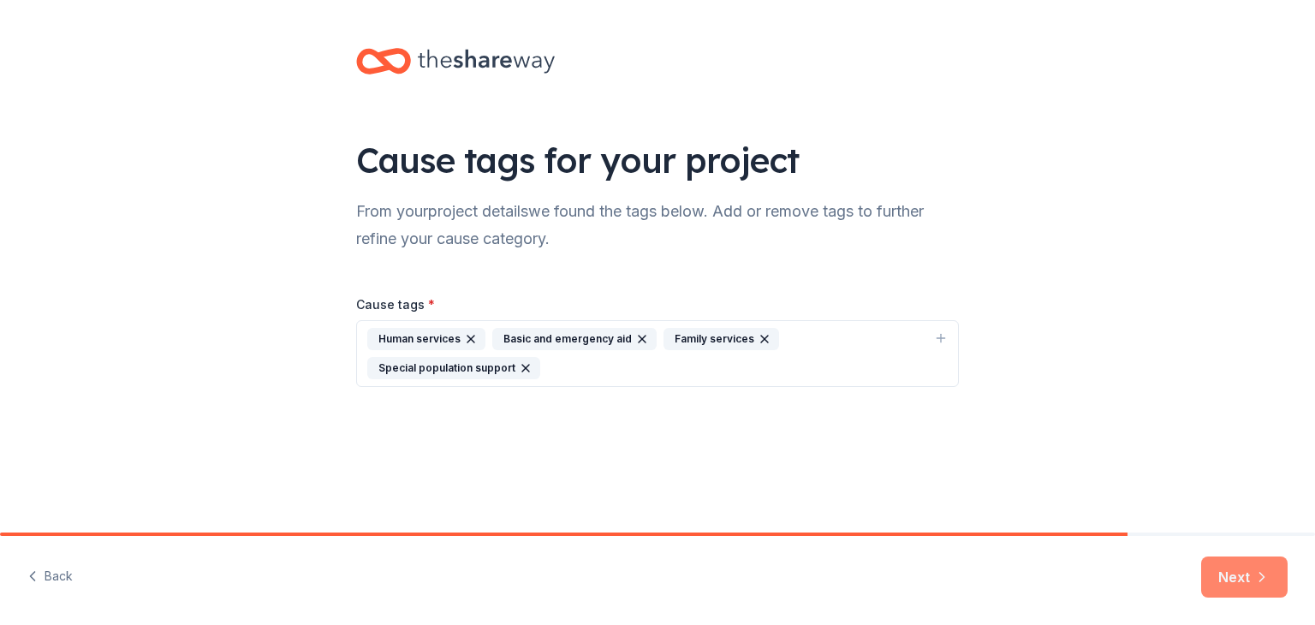
click at [1262, 575] on icon "button" at bounding box center [1262, 577] width 4 height 9
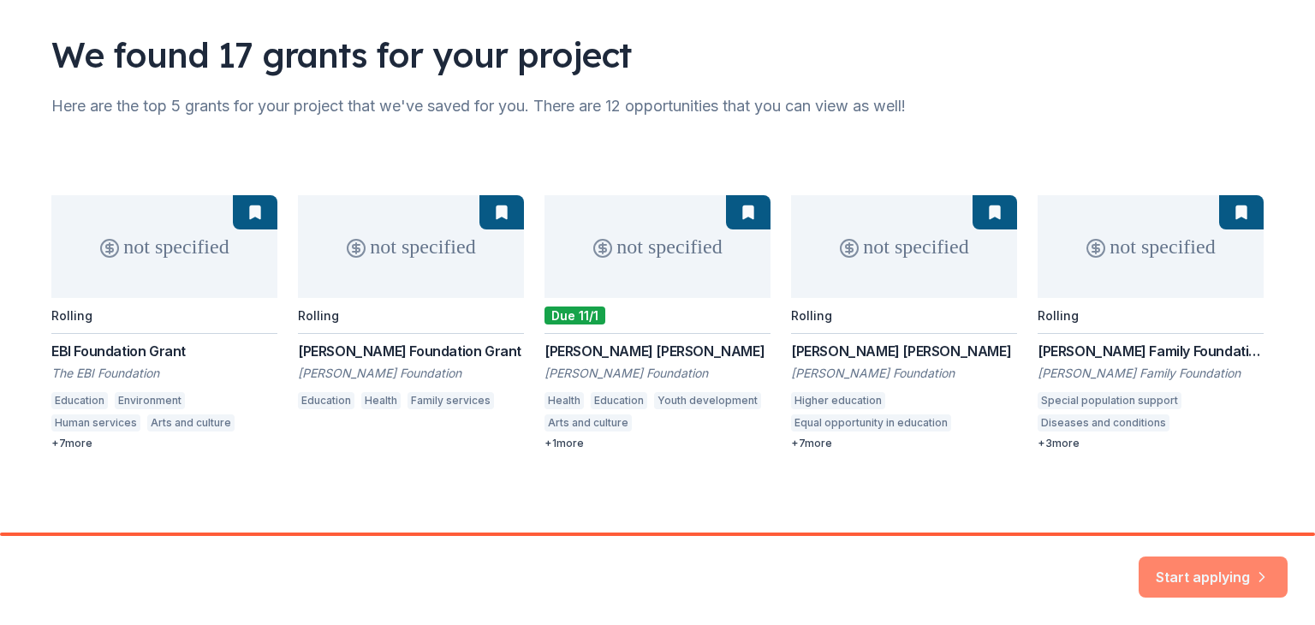
click at [1168, 574] on button "Start applying" at bounding box center [1213, 566] width 149 height 41
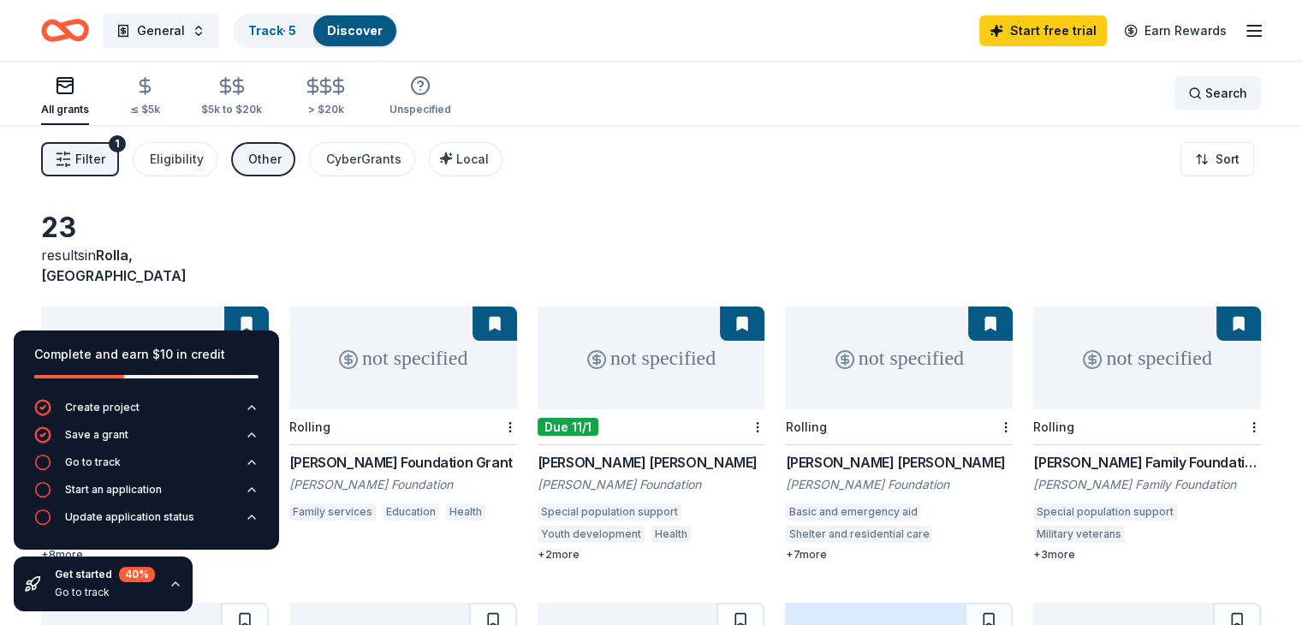
click at [1206, 94] on span "Search" at bounding box center [1227, 93] width 42 height 21
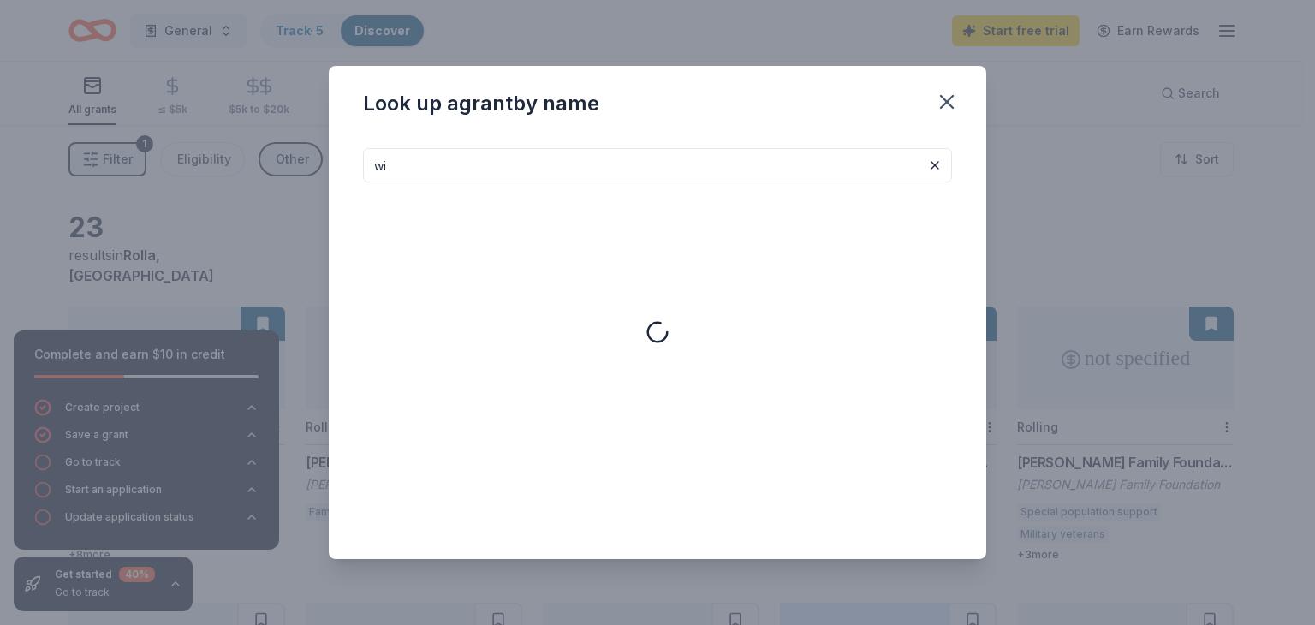
type input "w"
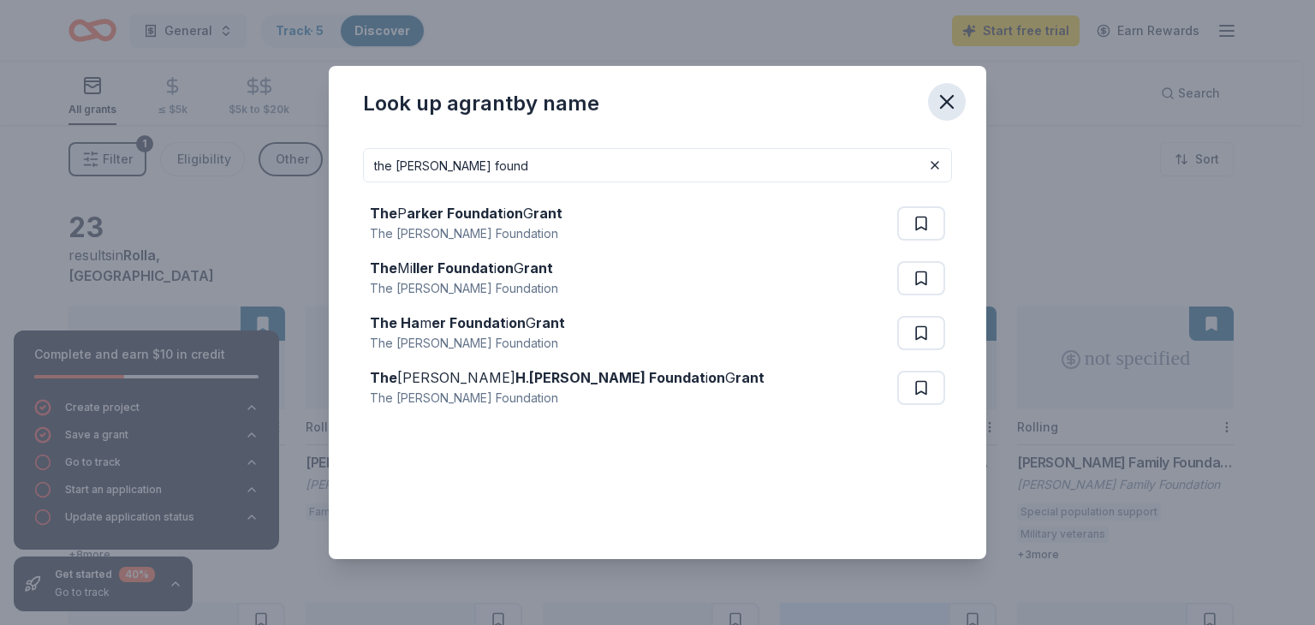
type input "the [PERSON_NAME] found"
click at [944, 105] on icon "button" at bounding box center [947, 102] width 12 height 12
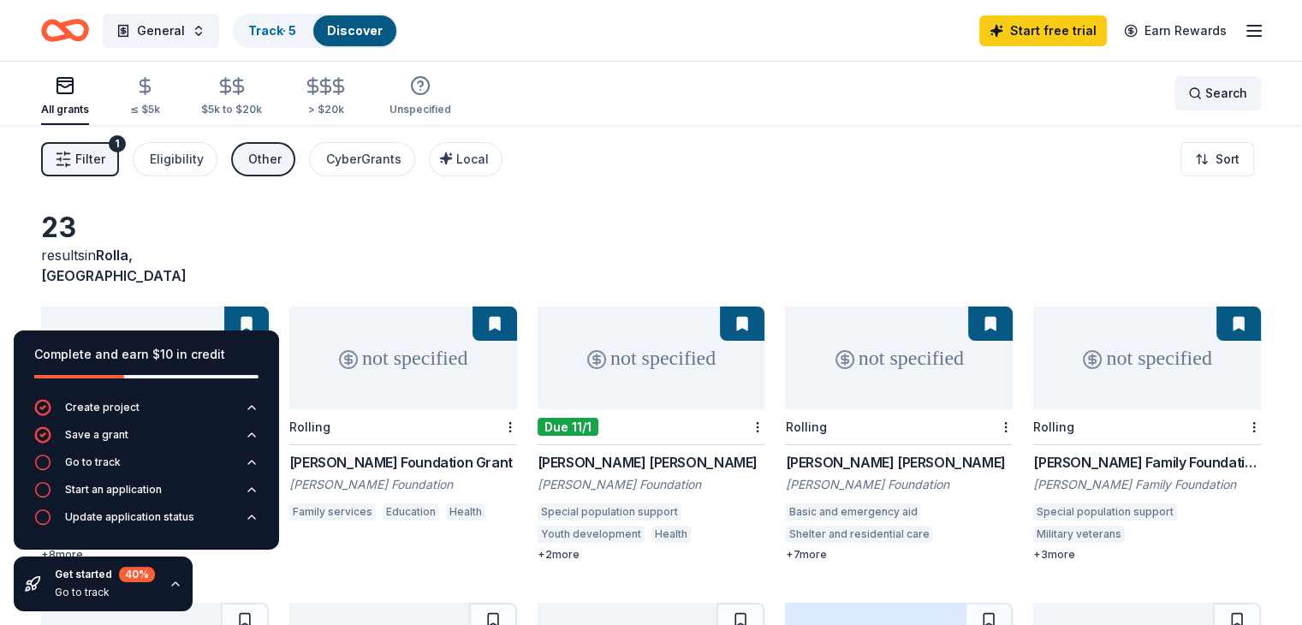
click at [1206, 86] on span "Search" at bounding box center [1227, 93] width 42 height 21
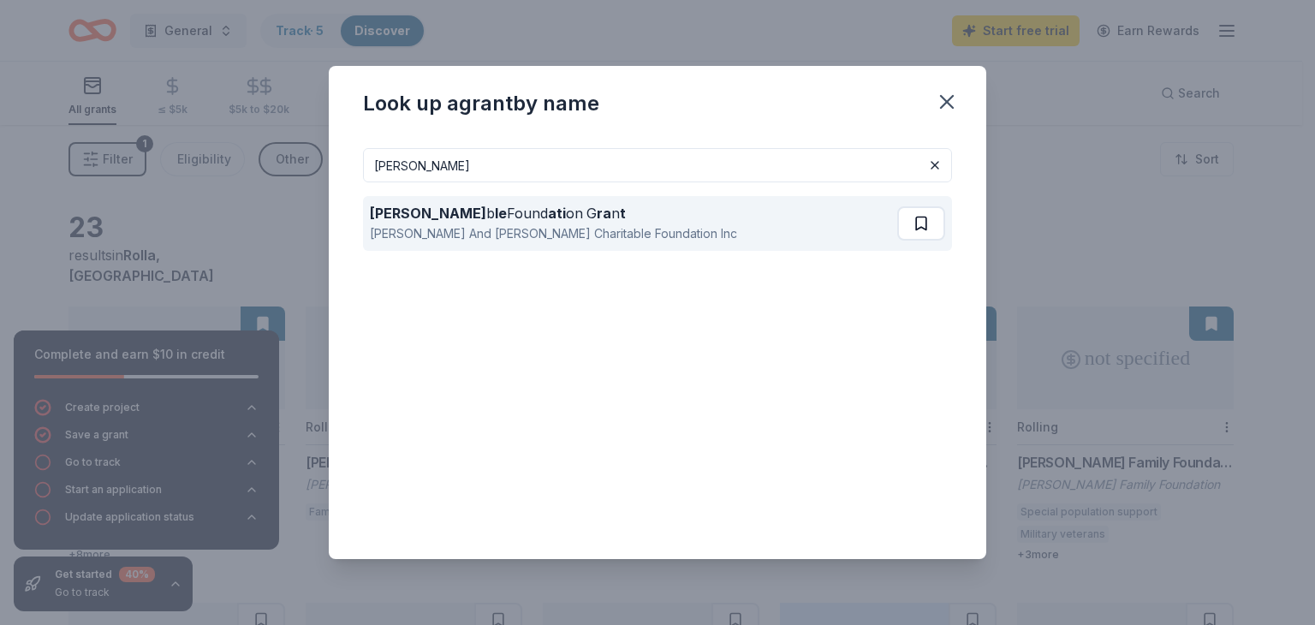
type input "[PERSON_NAME]"
click at [908, 229] on button at bounding box center [921, 223] width 48 height 34
click at [653, 227] on div "[PERSON_NAME] b le Found ati on G ra n t [PERSON_NAME] And [PERSON_NAME] Charit…" at bounding box center [635, 223] width 531 height 55
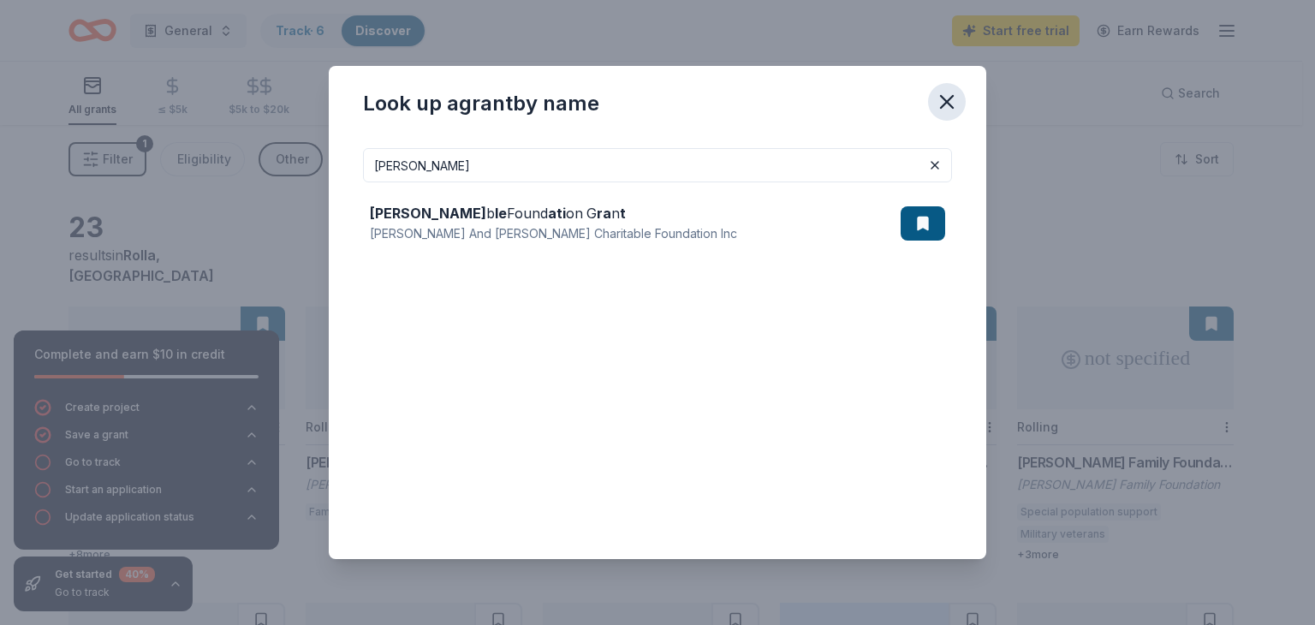
click at [949, 101] on icon "button" at bounding box center [947, 102] width 24 height 24
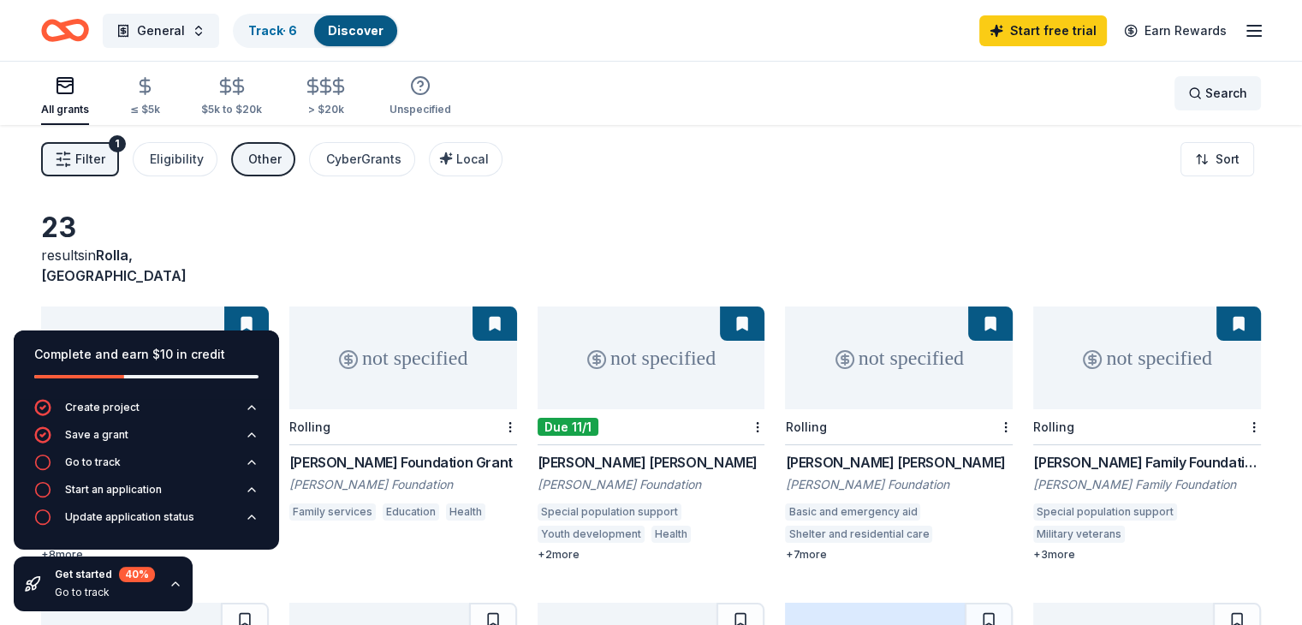
click at [1206, 97] on span "Search" at bounding box center [1227, 93] width 42 height 21
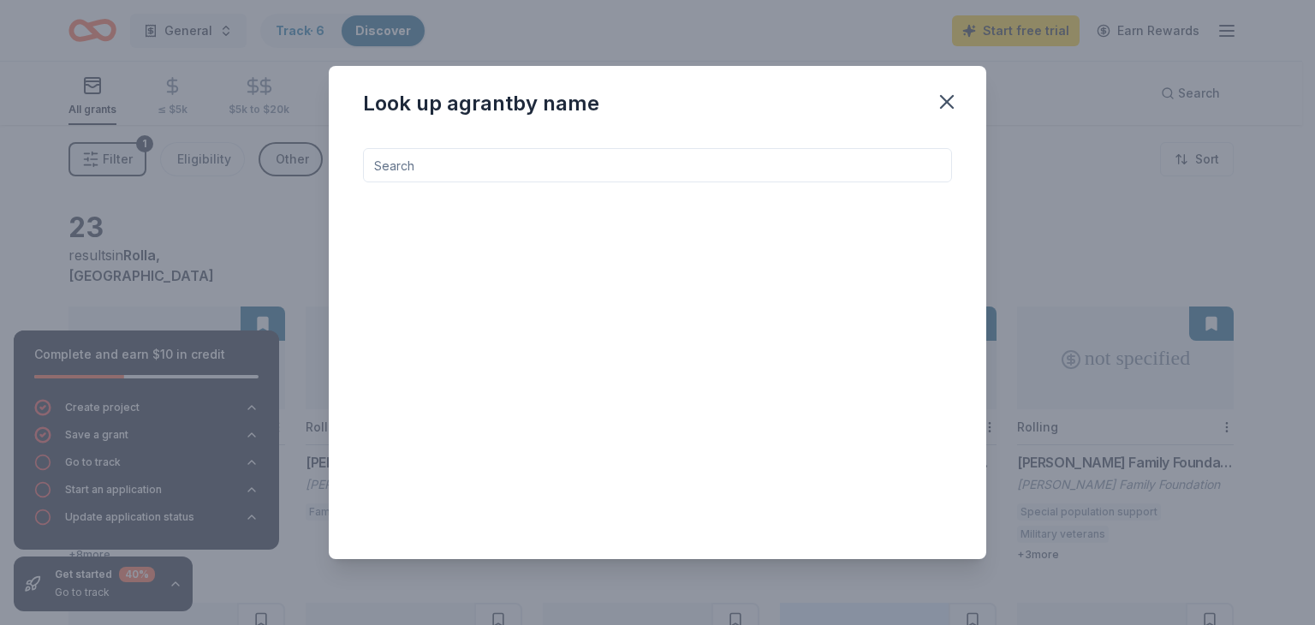
click at [689, 164] on input at bounding box center [657, 165] width 589 height 34
type input "[PERSON_NAME]"
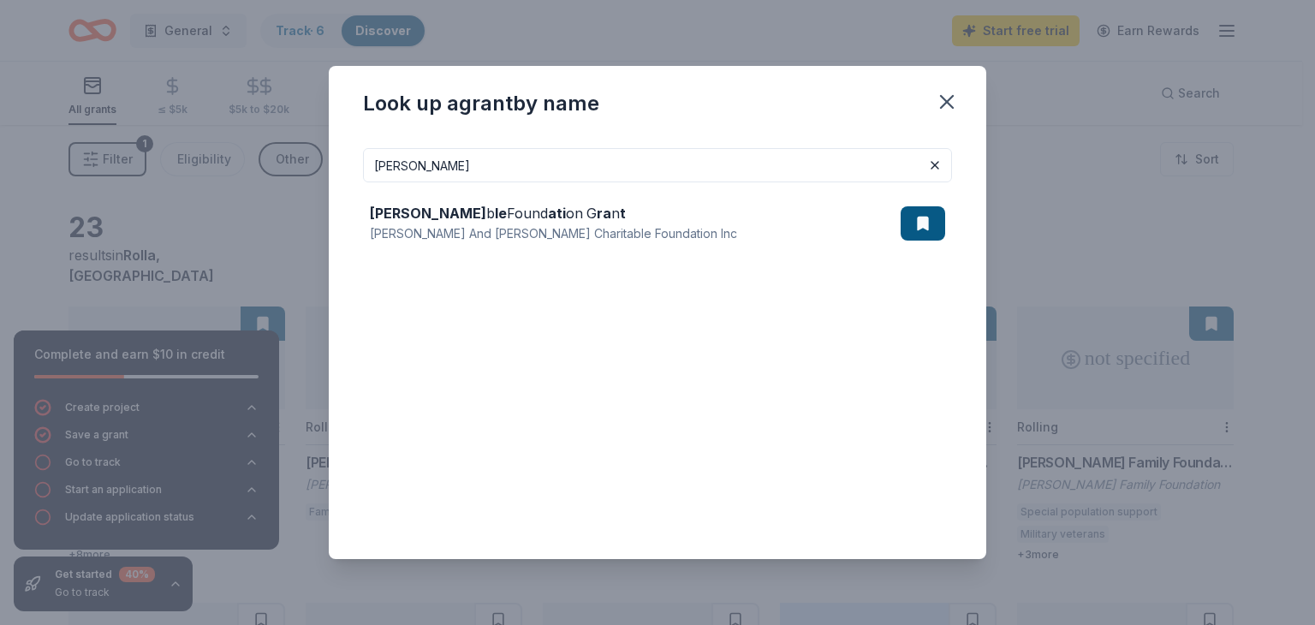
click at [536, 234] on div "[PERSON_NAME] And [PERSON_NAME] Charitable Foundation Inc" at bounding box center [553, 233] width 367 height 21
click at [942, 93] on icon "button" at bounding box center [947, 102] width 24 height 24
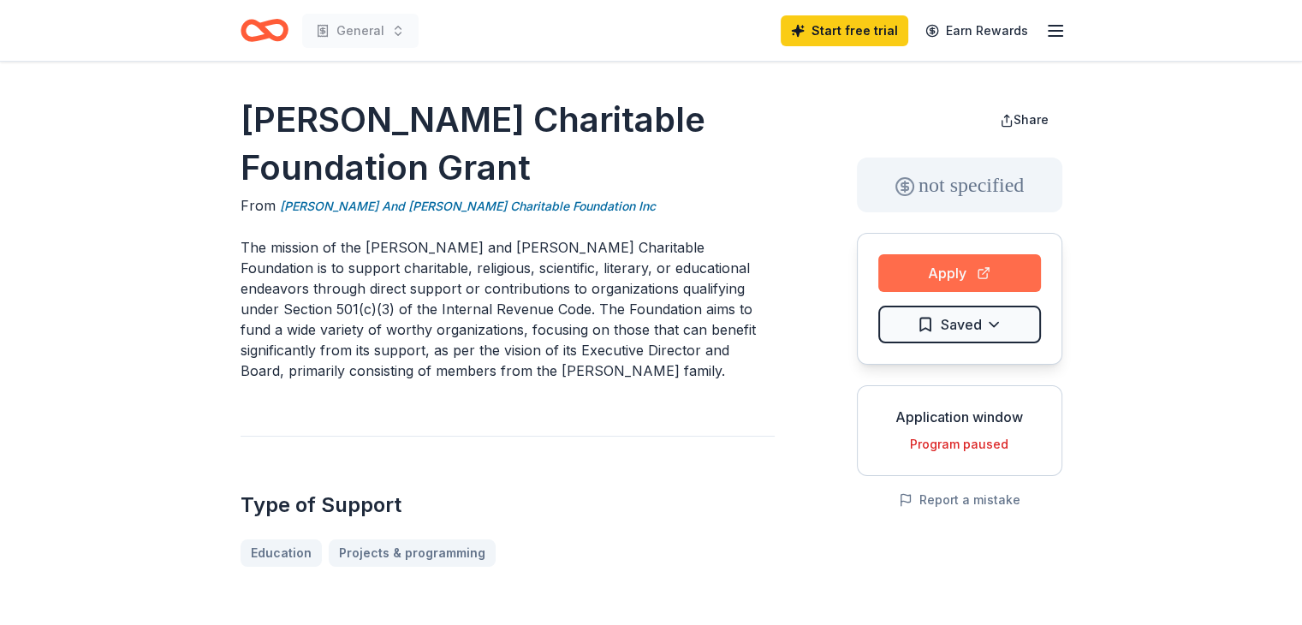
click at [893, 276] on button "Apply" at bounding box center [960, 273] width 163 height 38
